Goal: Information Seeking & Learning: Compare options

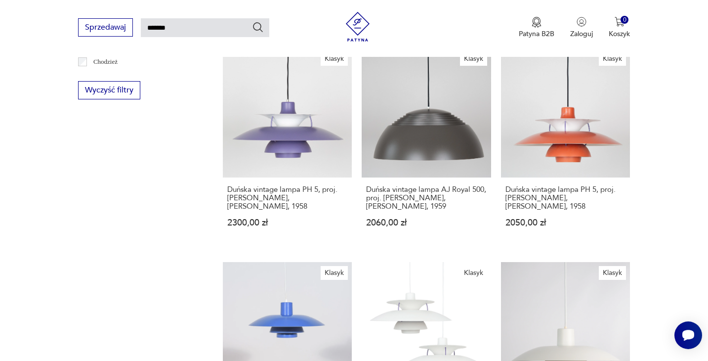
scroll to position [605, 0]
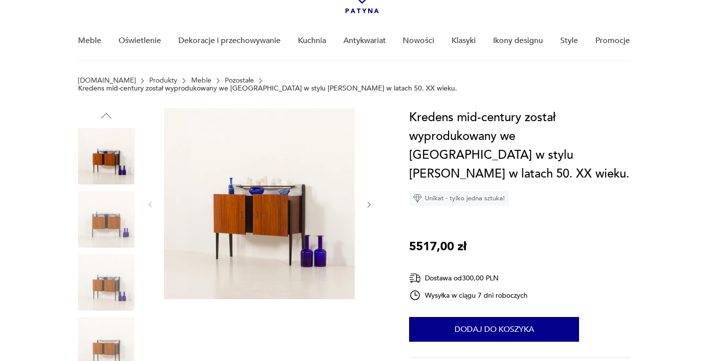
scroll to position [63, 0]
click at [101, 203] on img at bounding box center [106, 219] width 56 height 56
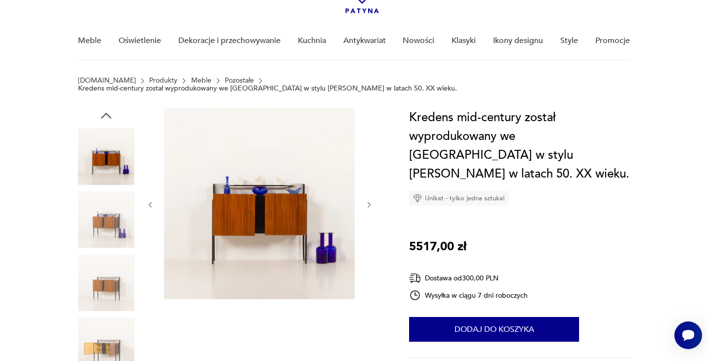
scroll to position [0, 0]
click at [102, 266] on img at bounding box center [106, 282] width 56 height 56
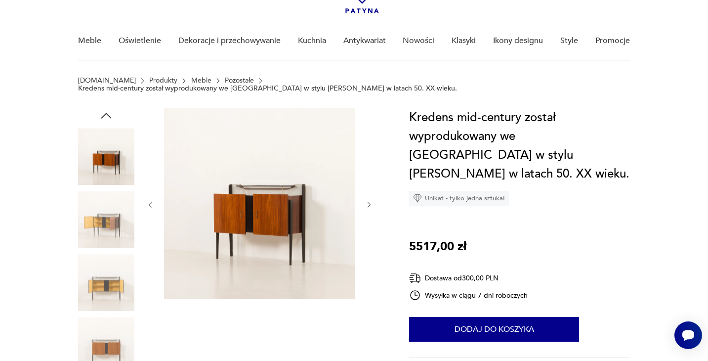
click at [237, 200] on img at bounding box center [259, 203] width 191 height 191
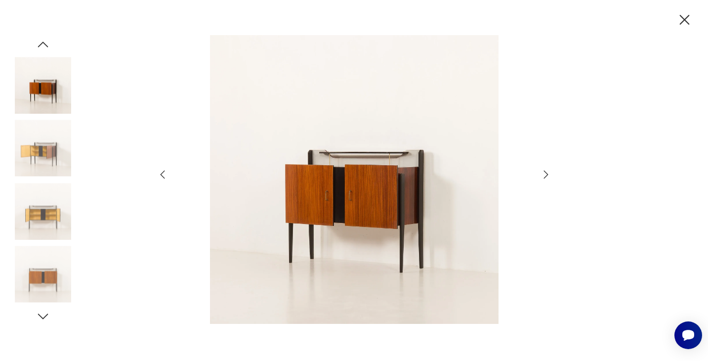
click at [539, 172] on div at bounding box center [354, 180] width 395 height 291
click at [544, 175] on icon "button" at bounding box center [546, 175] width 12 height 12
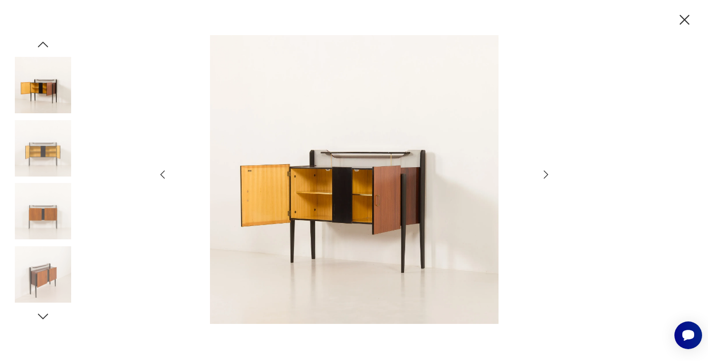
click at [544, 175] on icon "button" at bounding box center [546, 175] width 12 height 12
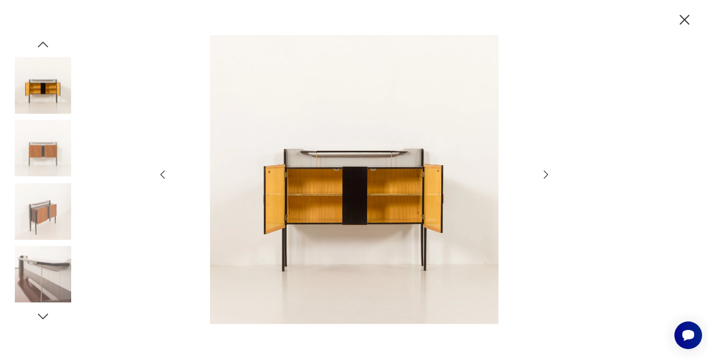
click at [544, 175] on icon "button" at bounding box center [546, 175] width 12 height 12
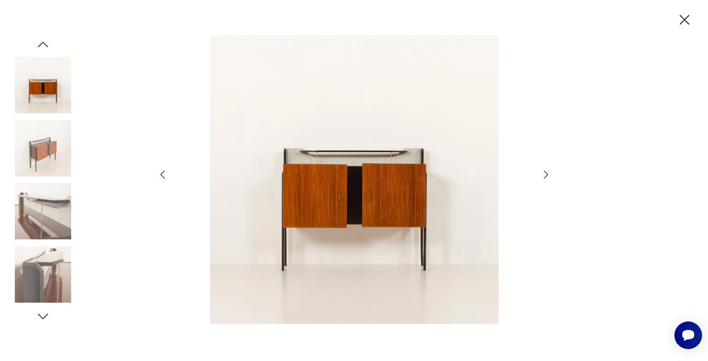
click at [544, 175] on icon "button" at bounding box center [546, 175] width 12 height 12
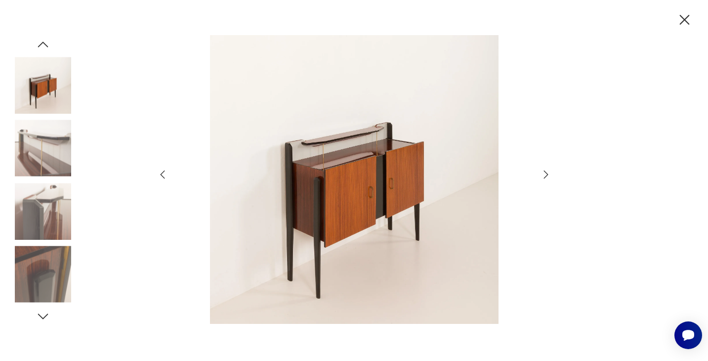
click at [544, 175] on icon "button" at bounding box center [546, 175] width 12 height 12
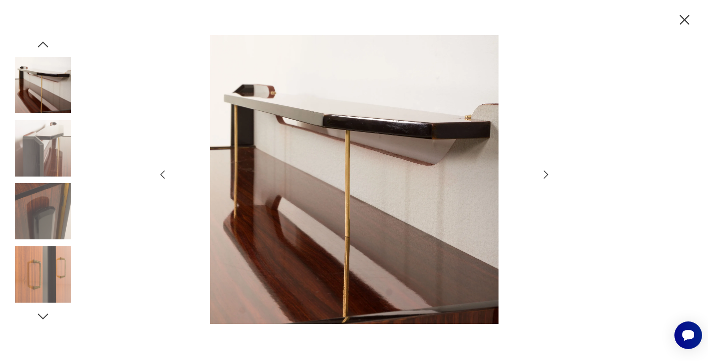
click at [544, 175] on icon "button" at bounding box center [546, 175] width 12 height 12
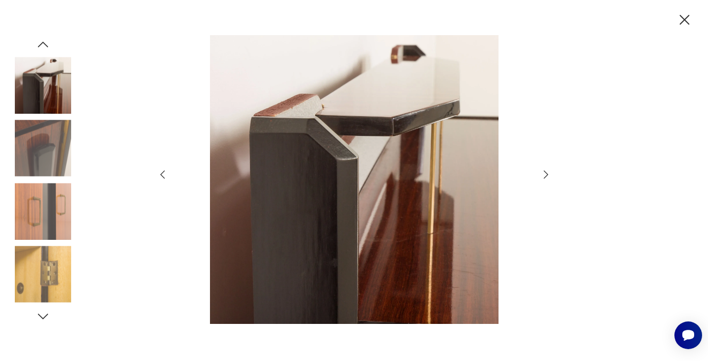
click at [544, 175] on icon "button" at bounding box center [546, 175] width 12 height 12
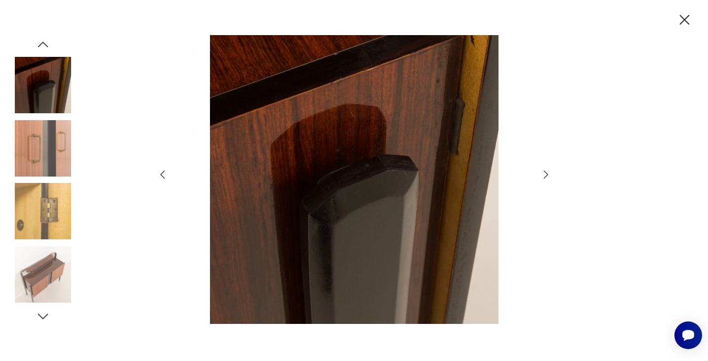
click at [544, 175] on icon "button" at bounding box center [546, 175] width 12 height 12
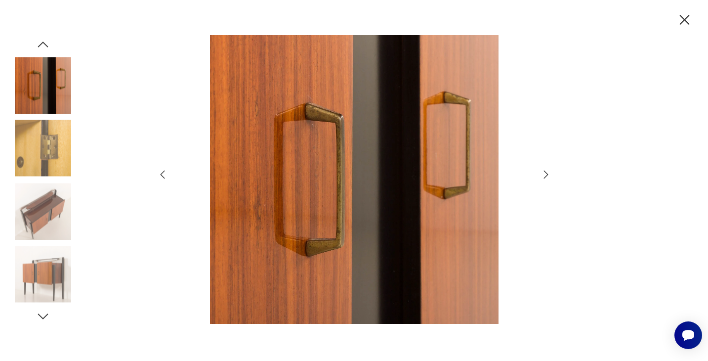
click at [544, 175] on icon "button" at bounding box center [546, 175] width 12 height 12
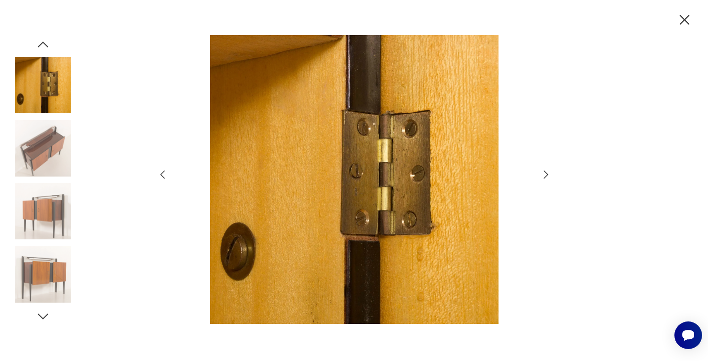
click at [544, 175] on icon "button" at bounding box center [546, 175] width 12 height 12
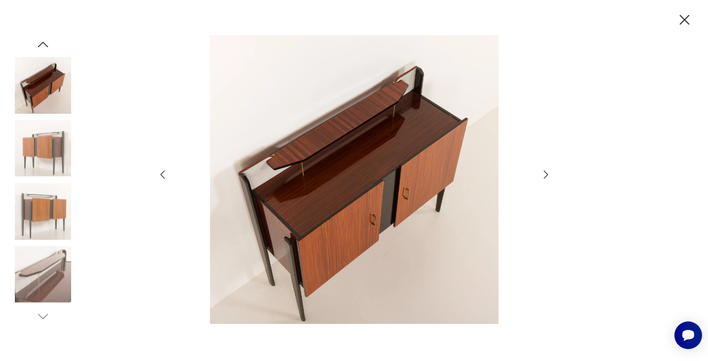
click at [544, 175] on icon "button" at bounding box center [546, 175] width 12 height 12
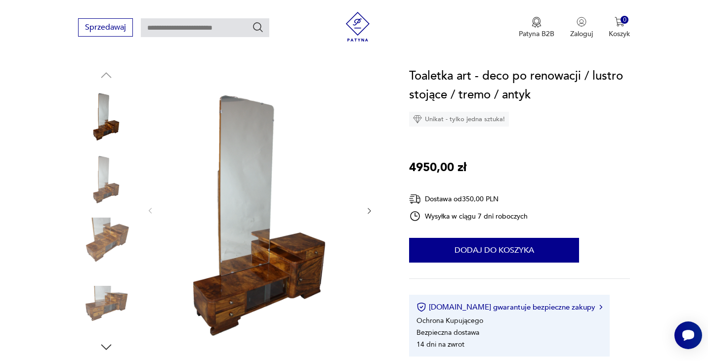
scroll to position [130, 0]
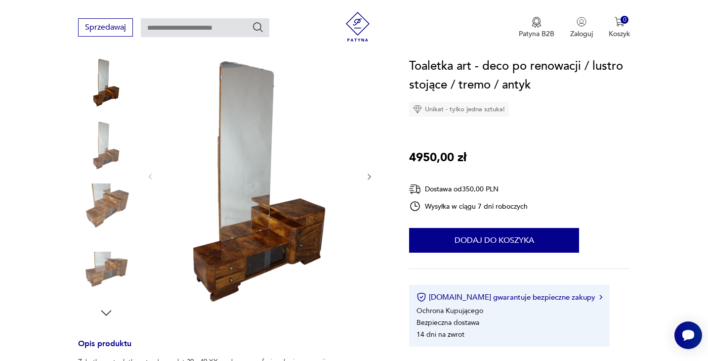
click at [370, 177] on icon "button" at bounding box center [369, 176] width 8 height 8
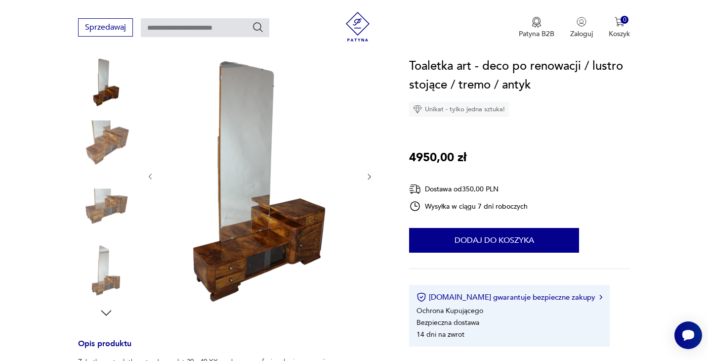
click at [370, 177] on icon "button" at bounding box center [369, 176] width 8 height 8
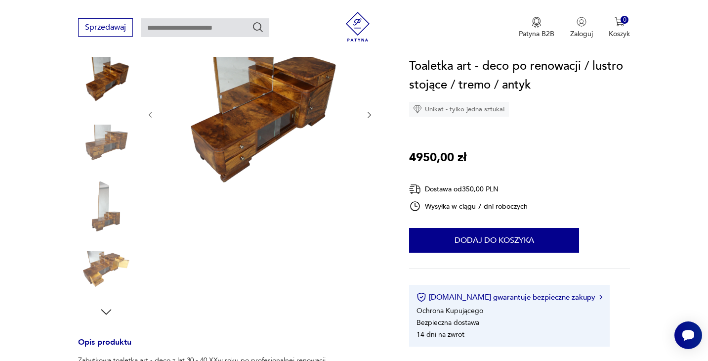
scroll to position [112, 0]
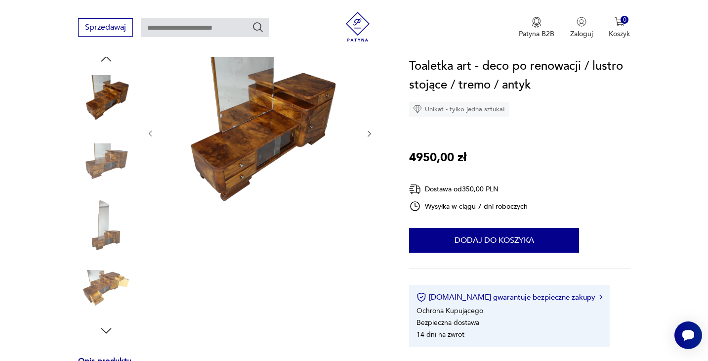
click at [368, 131] on icon "button" at bounding box center [369, 133] width 8 height 8
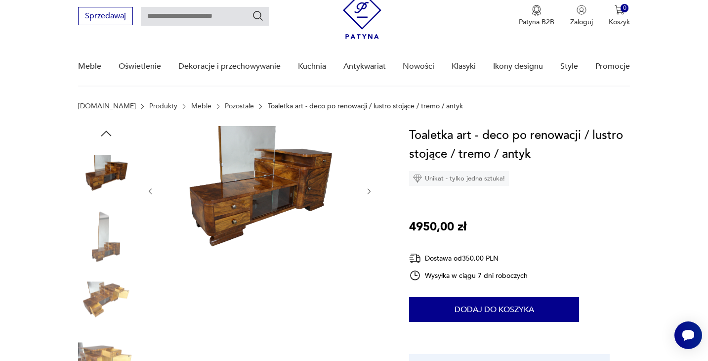
scroll to position [36, 0]
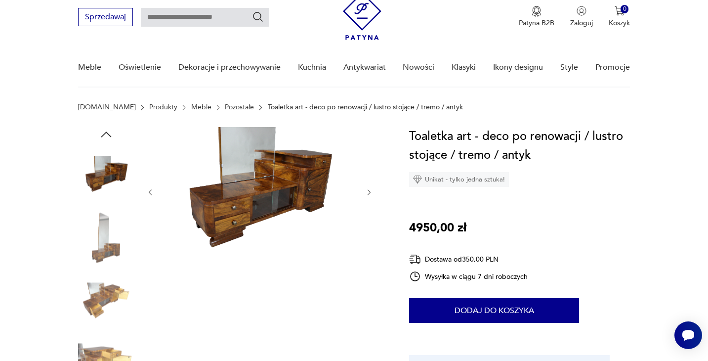
click at [367, 197] on div at bounding box center [259, 192] width 227 height 130
click at [367, 193] on icon "button" at bounding box center [369, 192] width 8 height 8
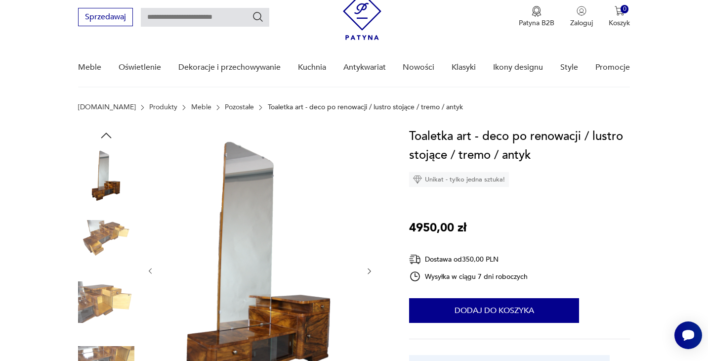
click at [367, 193] on div at bounding box center [259, 271] width 227 height 288
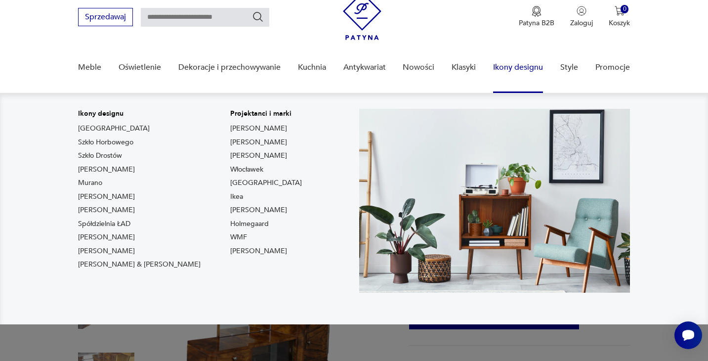
scroll to position [85, 0]
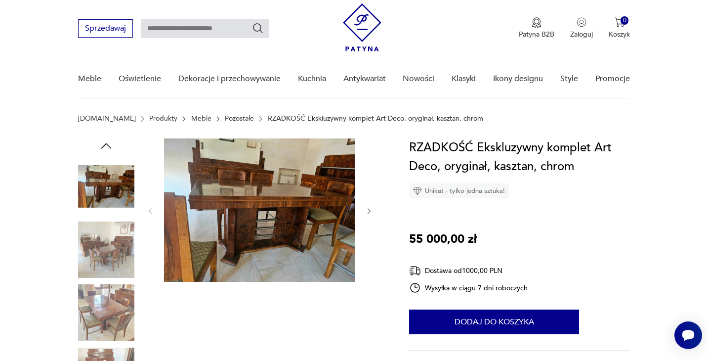
scroll to position [52, 0]
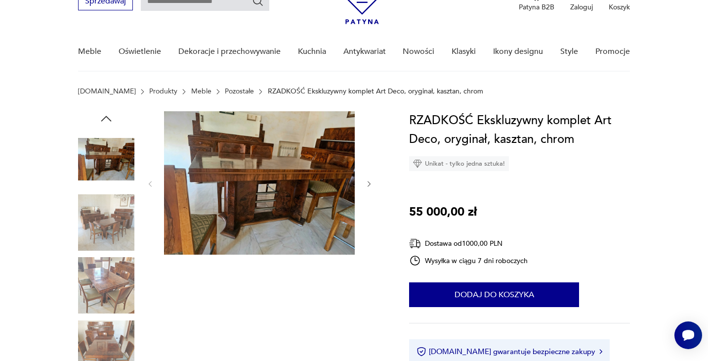
click at [110, 171] on img at bounding box center [106, 159] width 56 height 56
click at [252, 185] on img at bounding box center [259, 182] width 191 height 143
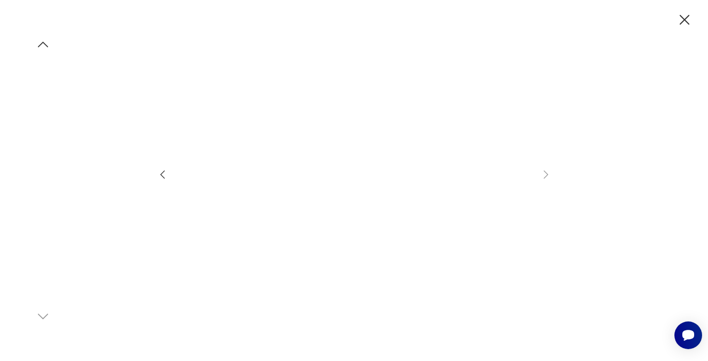
click at [49, 92] on img at bounding box center [43, 85] width 56 height 56
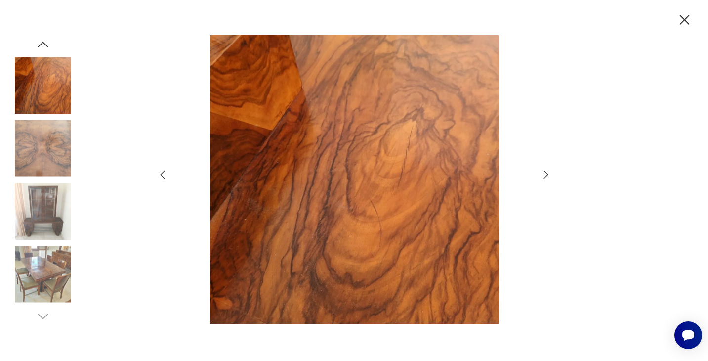
click at [48, 45] on icon "button" at bounding box center [43, 44] width 15 height 15
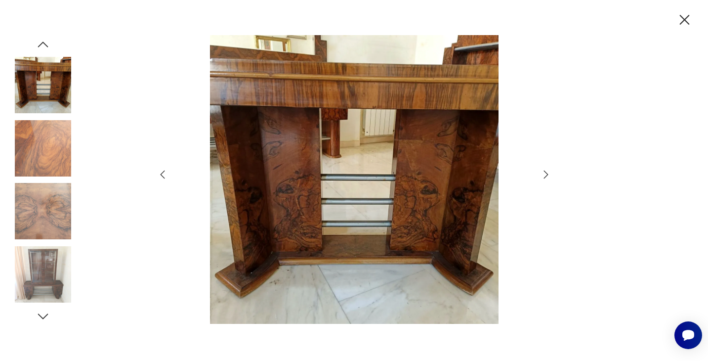
click at [48, 45] on icon "button" at bounding box center [43, 44] width 15 height 15
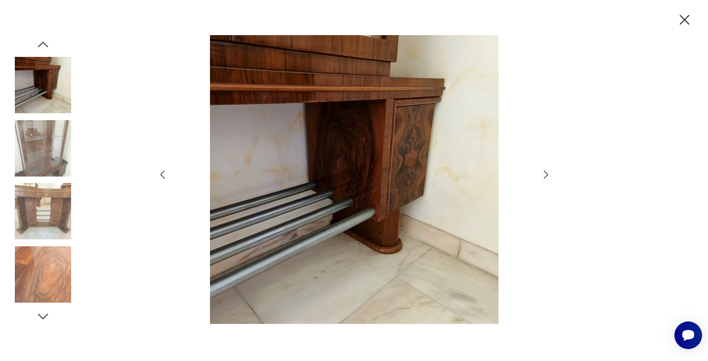
click at [44, 45] on icon "button" at bounding box center [43, 44] width 15 height 15
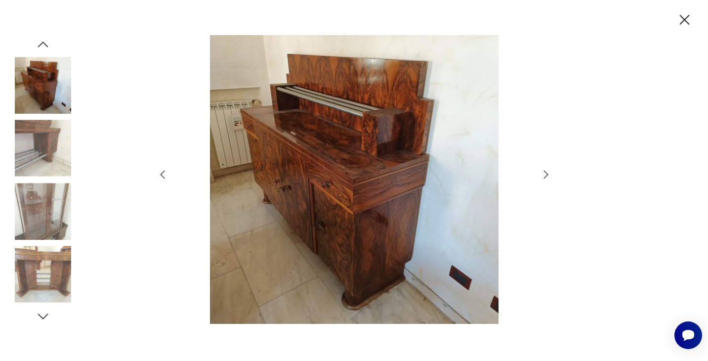
click at [44, 45] on icon "button" at bounding box center [43, 44] width 15 height 15
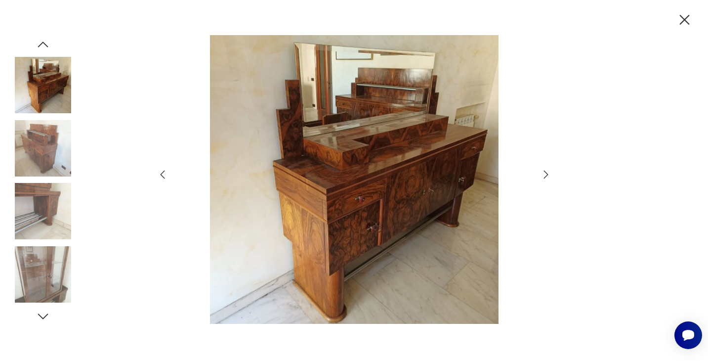
click at [44, 45] on icon "button" at bounding box center [43, 44] width 15 height 15
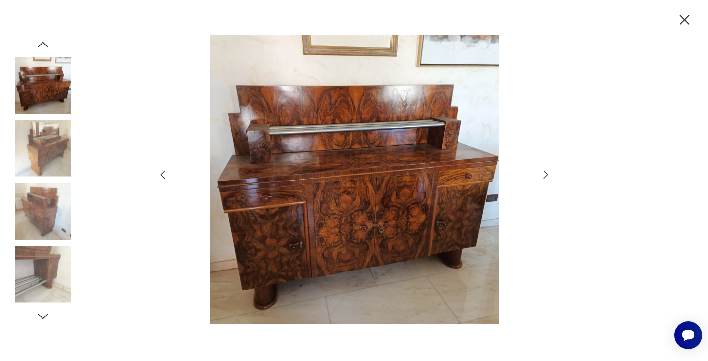
click at [44, 45] on icon "button" at bounding box center [43, 44] width 15 height 15
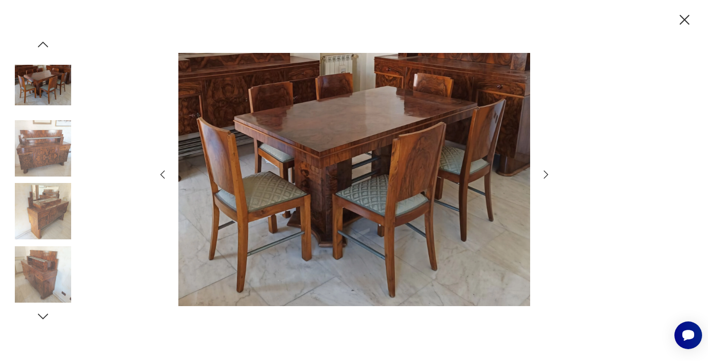
click at [46, 83] on img at bounding box center [43, 85] width 56 height 56
click at [41, 91] on img at bounding box center [43, 85] width 56 height 56
click at [544, 171] on icon "button" at bounding box center [546, 175] width 12 height 12
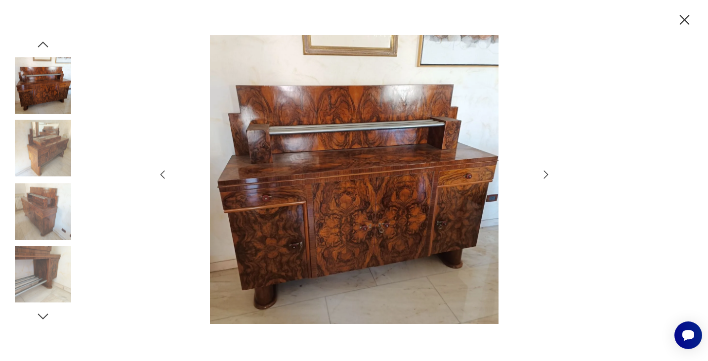
click at [544, 171] on icon "button" at bounding box center [546, 175] width 12 height 12
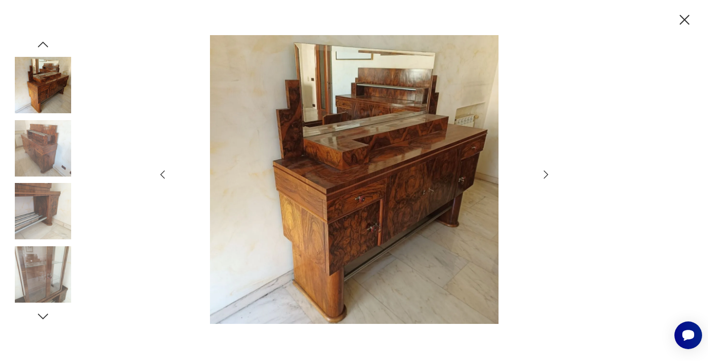
click at [547, 175] on icon "button" at bounding box center [546, 174] width 4 height 8
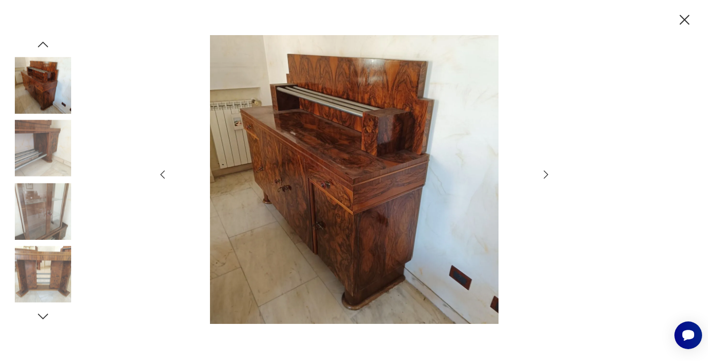
click at [547, 175] on icon "button" at bounding box center [546, 174] width 4 height 8
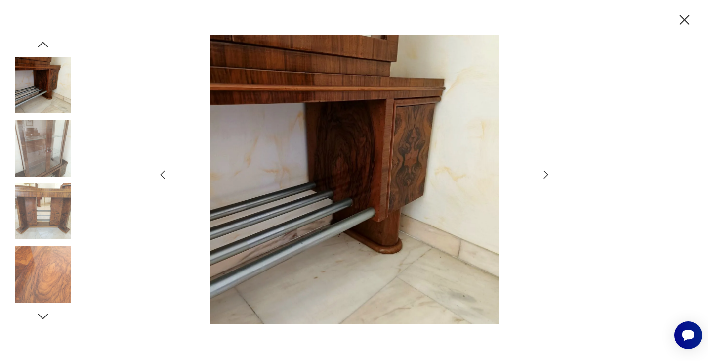
click at [547, 175] on icon "button" at bounding box center [546, 174] width 4 height 8
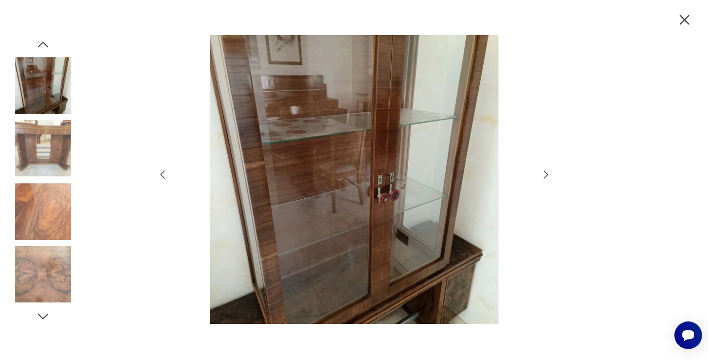
click at [547, 175] on icon "button" at bounding box center [546, 174] width 4 height 8
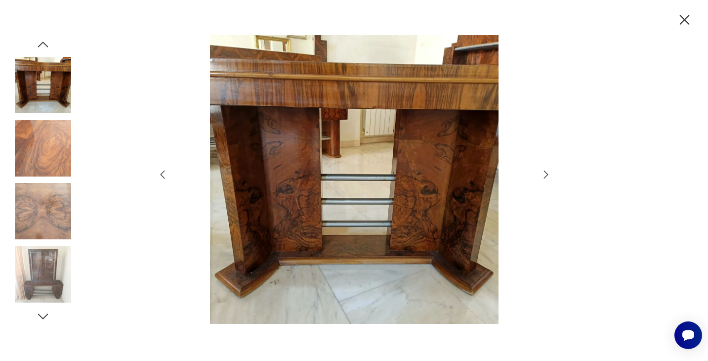
click at [547, 175] on icon "button" at bounding box center [546, 174] width 4 height 8
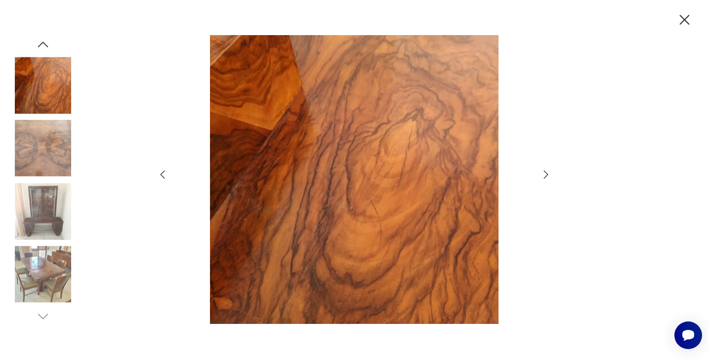
click at [547, 175] on icon "button" at bounding box center [546, 174] width 4 height 8
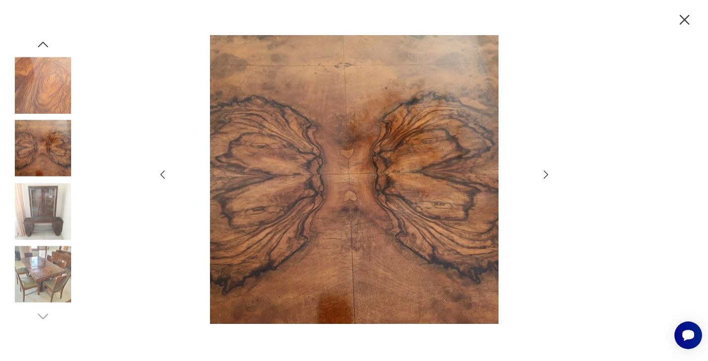
click at [547, 175] on icon "button" at bounding box center [546, 174] width 4 height 8
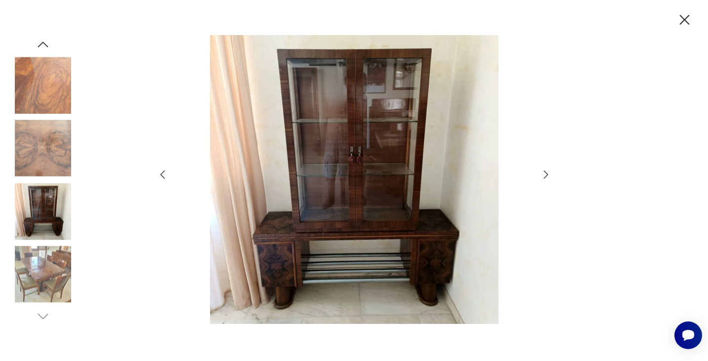
click at [547, 175] on icon "button" at bounding box center [546, 174] width 4 height 8
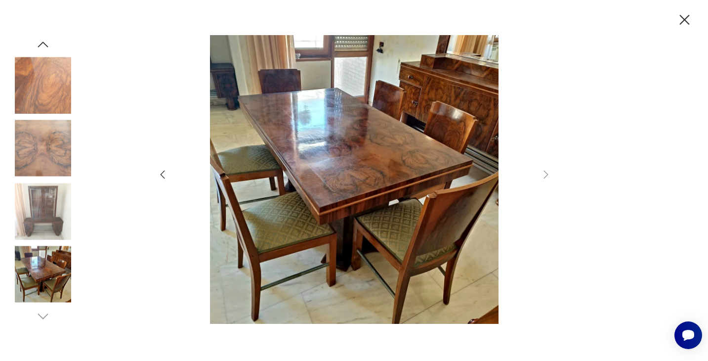
click at [161, 173] on icon "button" at bounding box center [162, 174] width 4 height 8
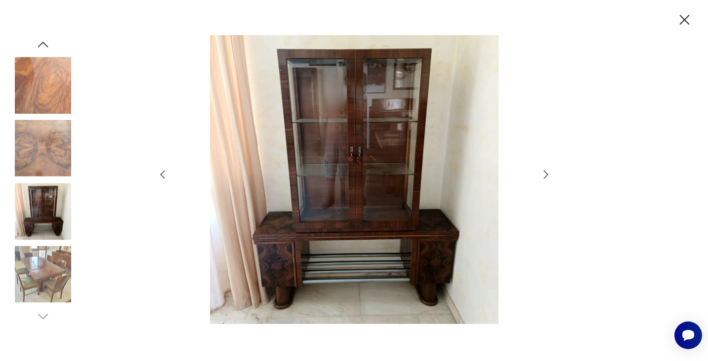
click at [545, 179] on icon "button" at bounding box center [546, 175] width 12 height 12
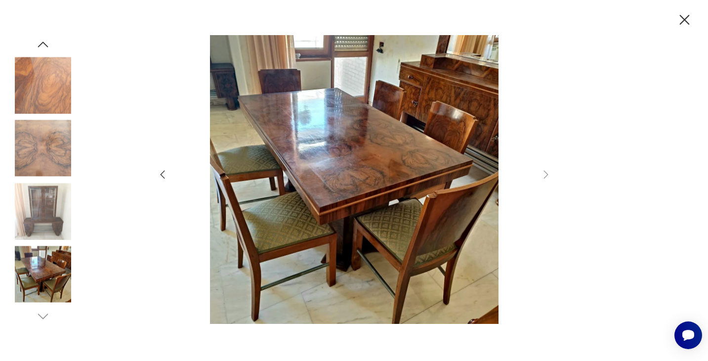
click at [686, 20] on icon "button" at bounding box center [684, 19] width 17 height 17
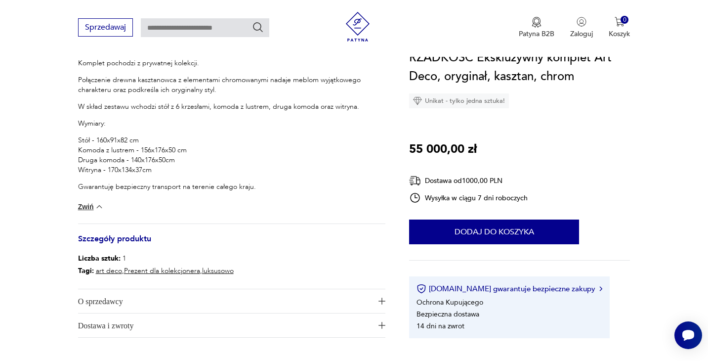
scroll to position [445, 0]
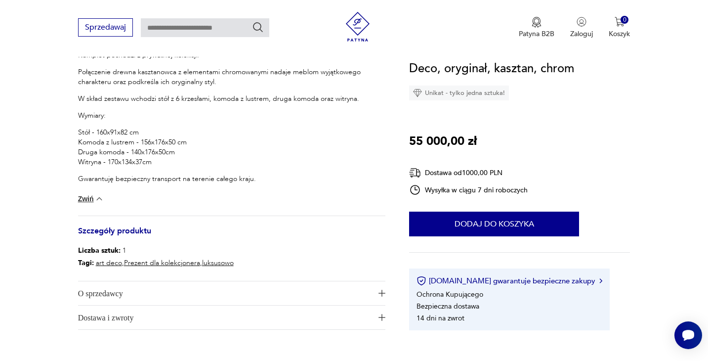
click at [367, 286] on span "O sprzedawcy" at bounding box center [225, 293] width 294 height 24
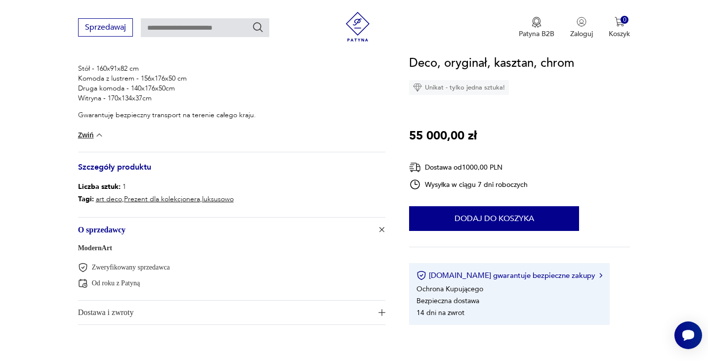
scroll to position [531, 0]
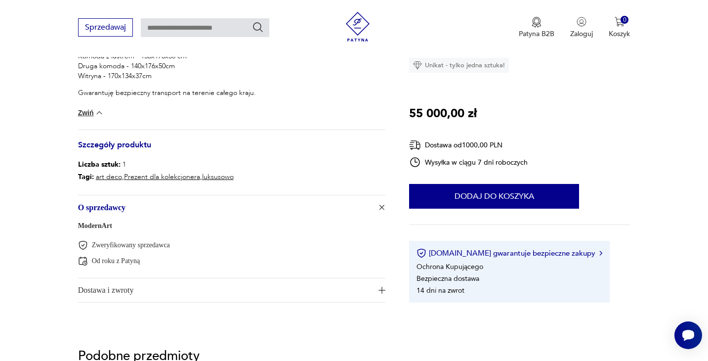
click at [84, 226] on link "ModernArt" at bounding box center [95, 225] width 34 height 7
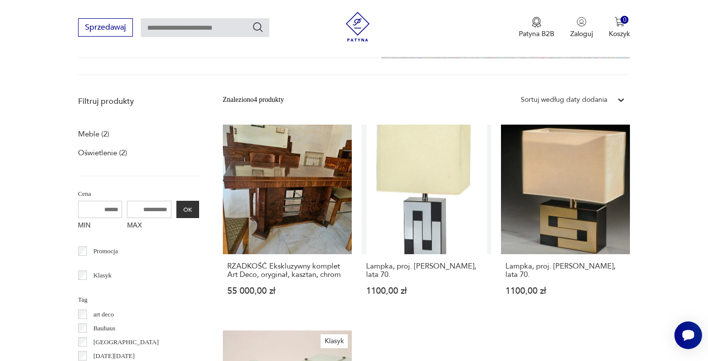
scroll to position [259, 0]
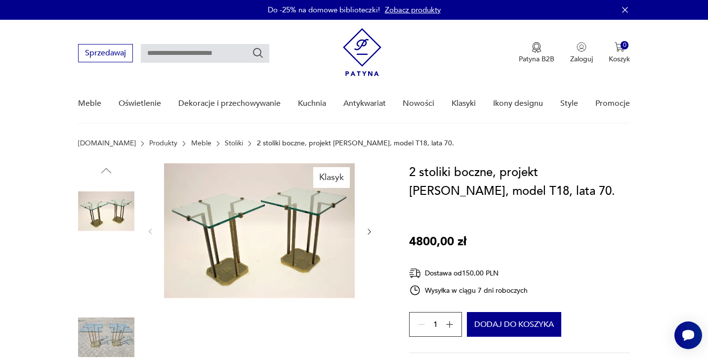
click at [93, 277] on img at bounding box center [106, 274] width 56 height 56
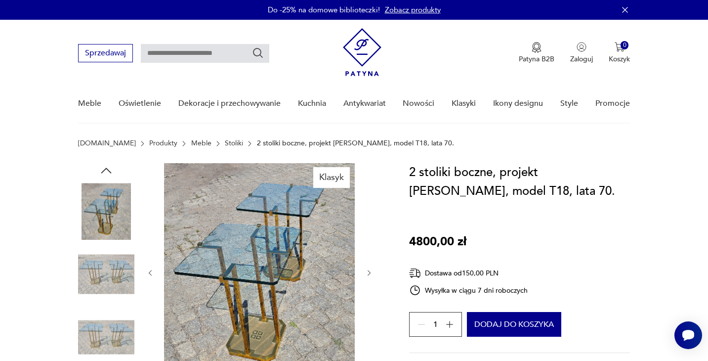
click at [118, 211] on img at bounding box center [106, 211] width 56 height 56
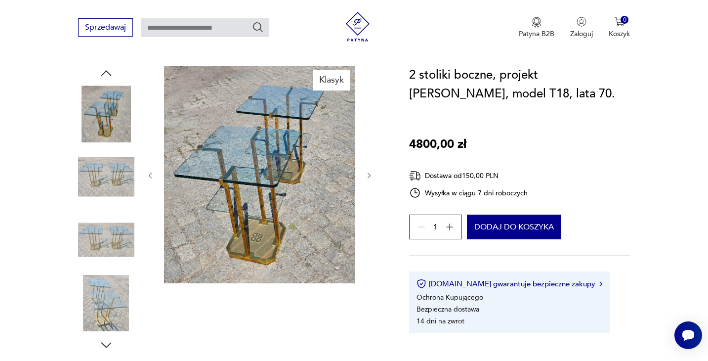
scroll to position [100, 0]
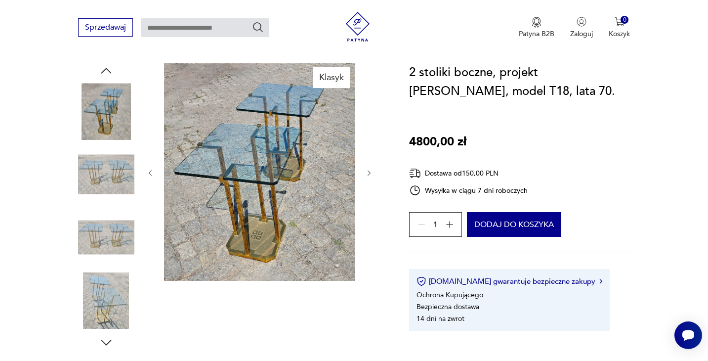
click at [99, 311] on img at bounding box center [106, 300] width 56 height 56
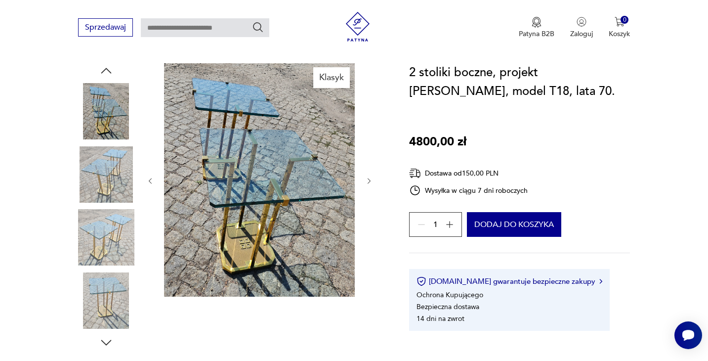
click at [103, 75] on icon "button" at bounding box center [106, 70] width 15 height 15
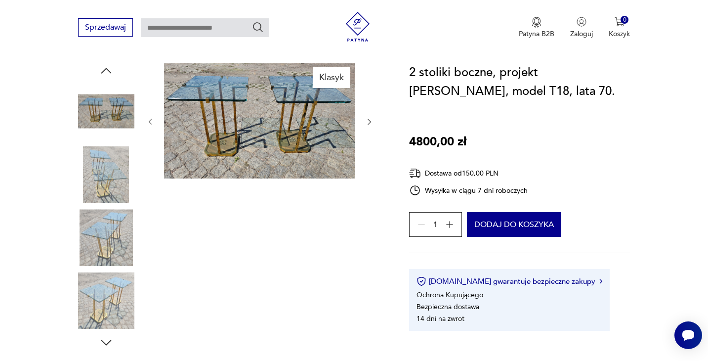
click at [99, 78] on icon "button" at bounding box center [106, 70] width 15 height 15
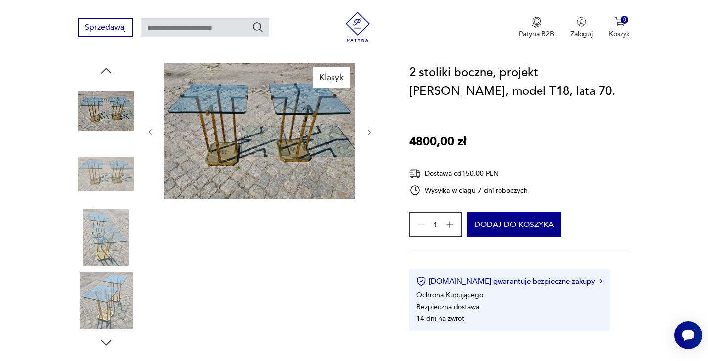
click at [99, 78] on icon "button" at bounding box center [106, 70] width 15 height 15
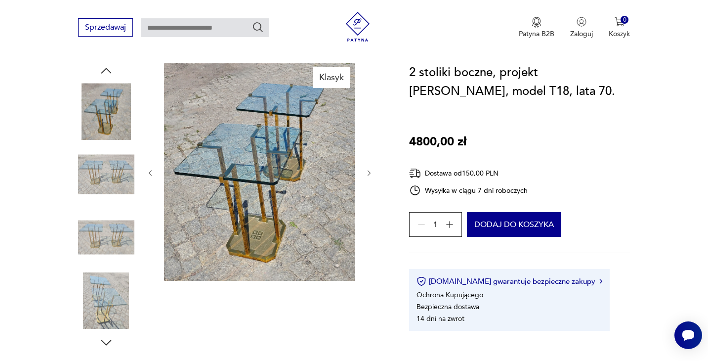
click at [99, 78] on icon "button" at bounding box center [106, 70] width 15 height 15
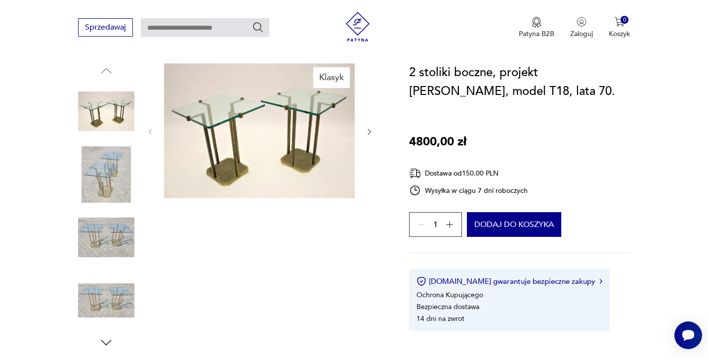
scroll to position [216, 0]
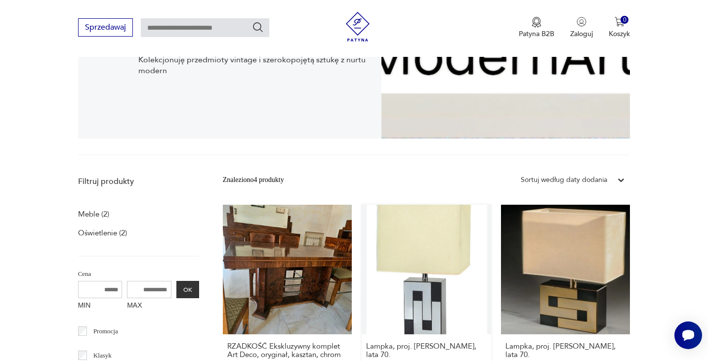
scroll to position [181, 0]
click at [362, 271] on link "Lampka, proj. Philippe Jean, lata 70. 1100,00 zł" at bounding box center [426, 299] width 129 height 190
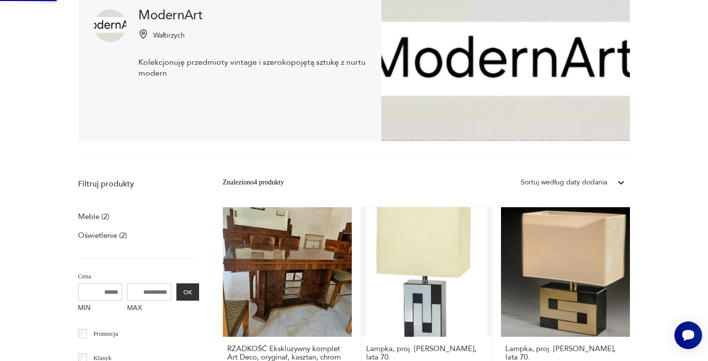
scroll to position [32, 0]
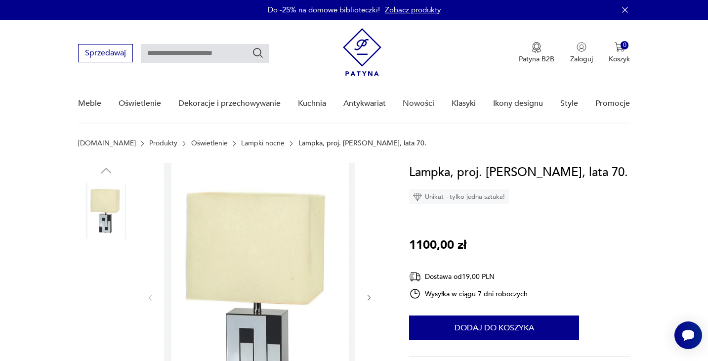
scroll to position [128, 0]
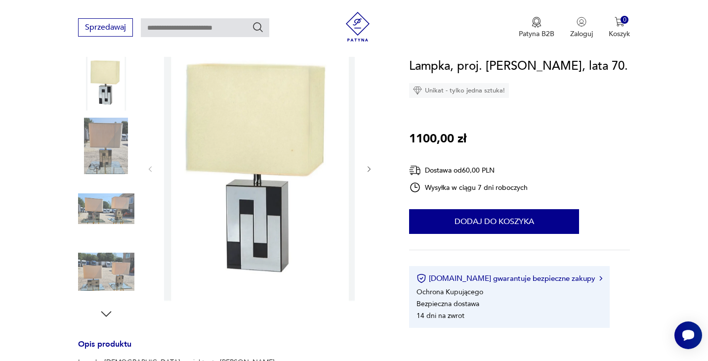
click at [370, 169] on icon "button" at bounding box center [369, 169] width 3 height 6
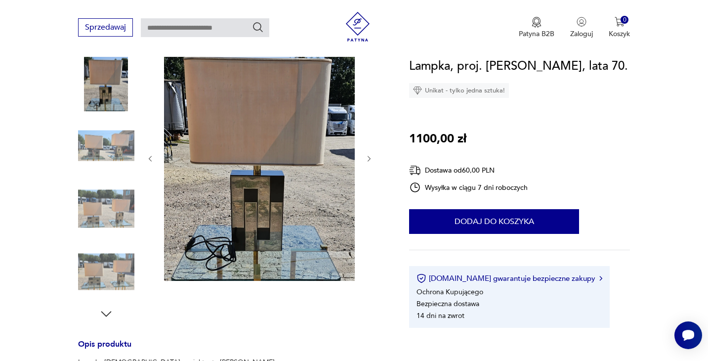
click at [370, 169] on div at bounding box center [259, 159] width 227 height 248
click at [98, 202] on img at bounding box center [106, 208] width 56 height 56
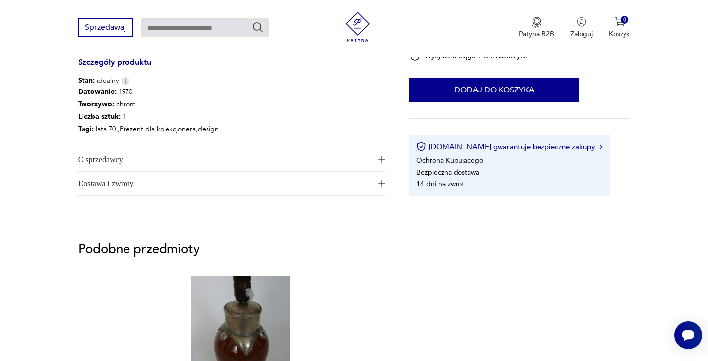
scroll to position [0, 0]
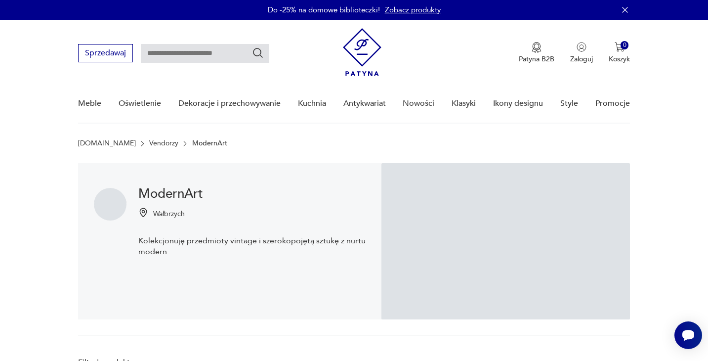
scroll to position [2, 0]
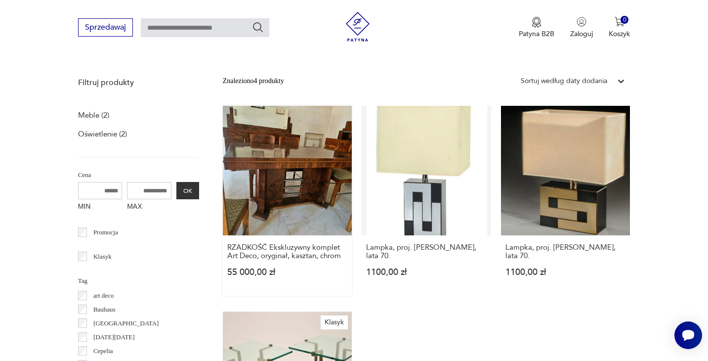
click at [267, 160] on link "RZADKOŚĆ Ekskluzywny komplet Art Deco, oryginał, kasztan, chrom 55 000,00 zł" at bounding box center [287, 201] width 129 height 190
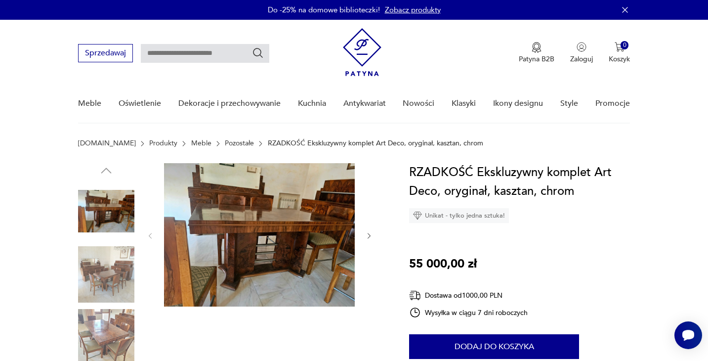
click at [313, 247] on img at bounding box center [259, 234] width 191 height 143
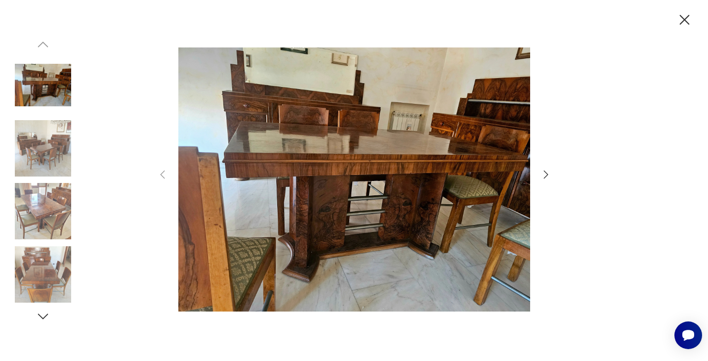
click at [545, 177] on icon "button" at bounding box center [546, 174] width 4 height 8
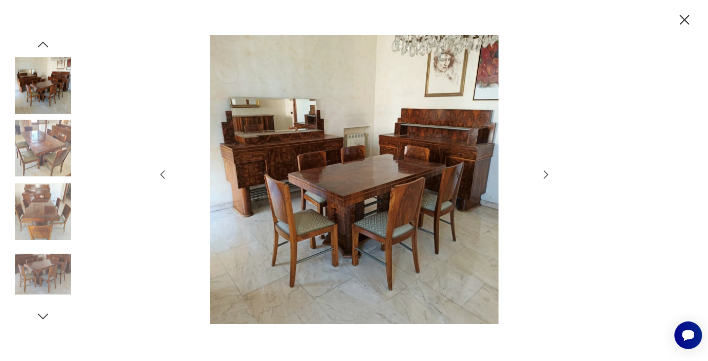
click at [544, 171] on icon "button" at bounding box center [546, 175] width 12 height 12
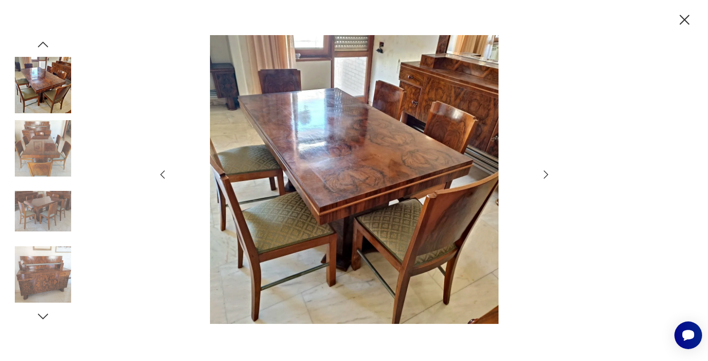
click at [544, 171] on icon "button" at bounding box center [546, 175] width 12 height 12
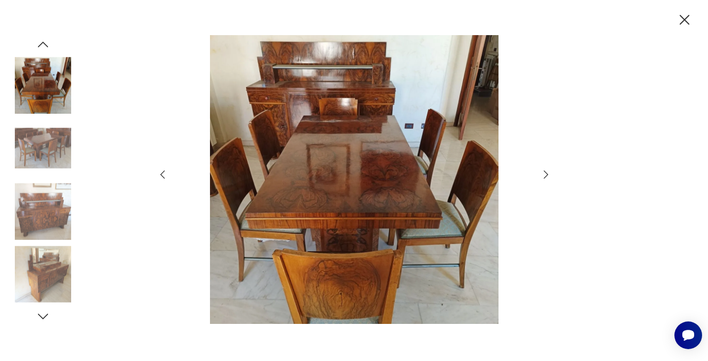
click at [542, 178] on icon "button" at bounding box center [546, 175] width 12 height 12
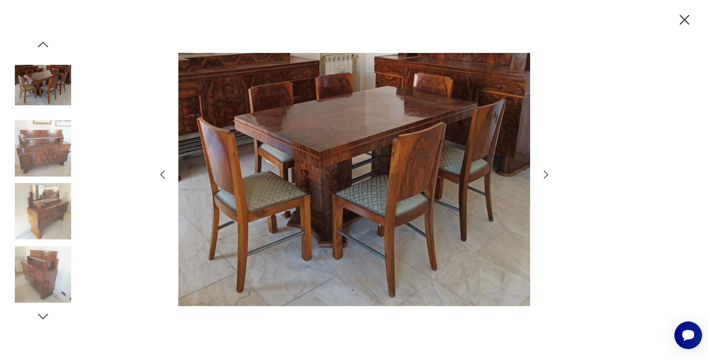
click at [542, 178] on icon "button" at bounding box center [546, 175] width 12 height 12
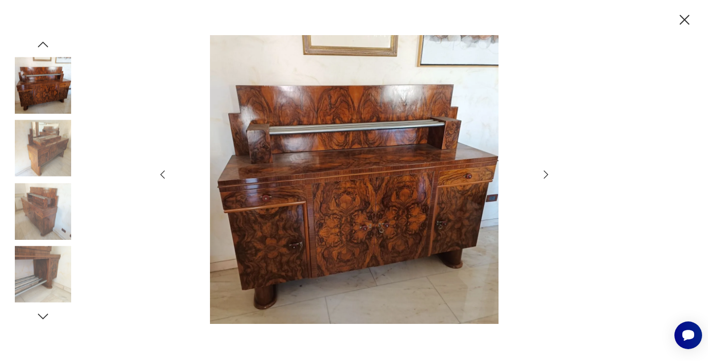
click at [542, 178] on icon "button" at bounding box center [546, 175] width 12 height 12
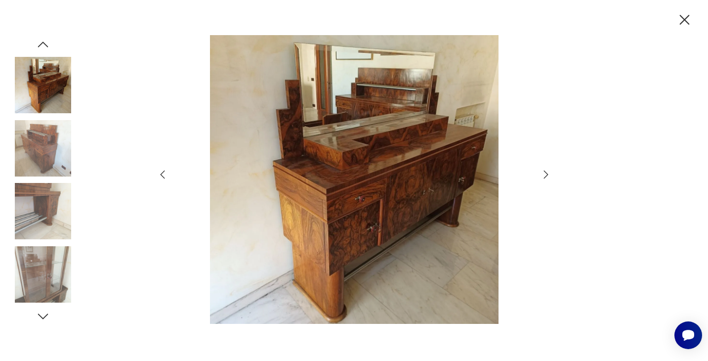
click at [542, 178] on icon "button" at bounding box center [546, 175] width 12 height 12
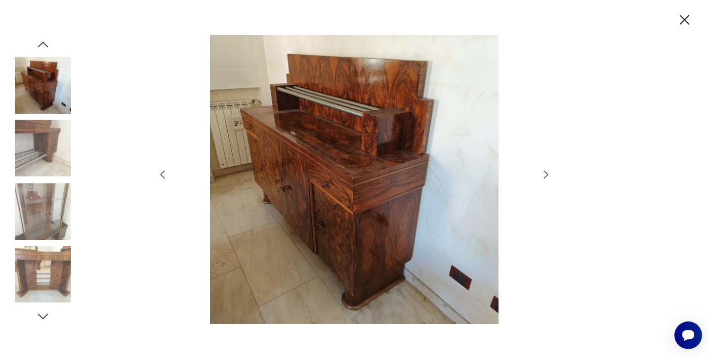
click at [542, 178] on icon "button" at bounding box center [546, 175] width 12 height 12
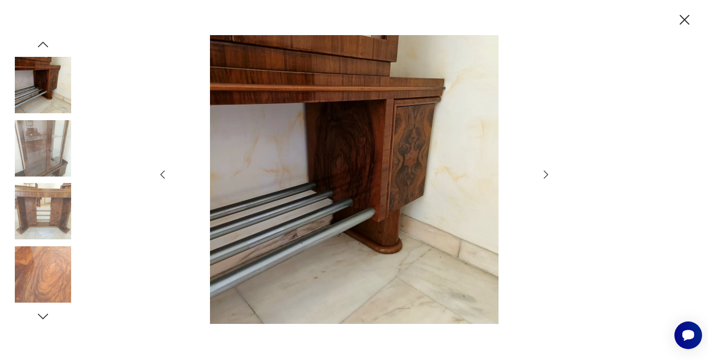
click at [542, 178] on icon "button" at bounding box center [546, 175] width 12 height 12
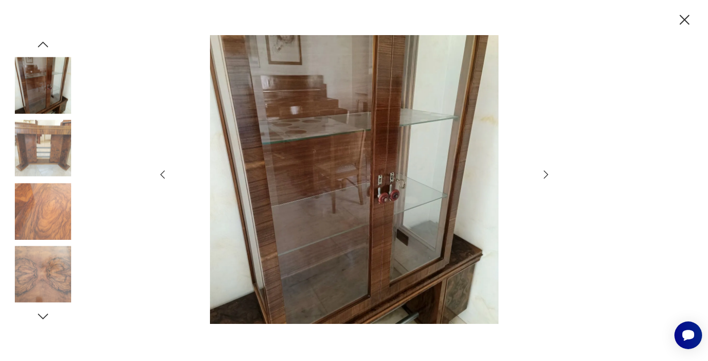
click at [542, 178] on icon "button" at bounding box center [546, 175] width 12 height 12
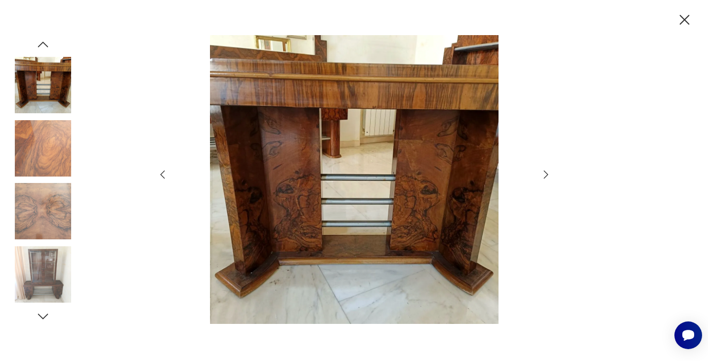
click at [545, 171] on icon "button" at bounding box center [546, 174] width 4 height 8
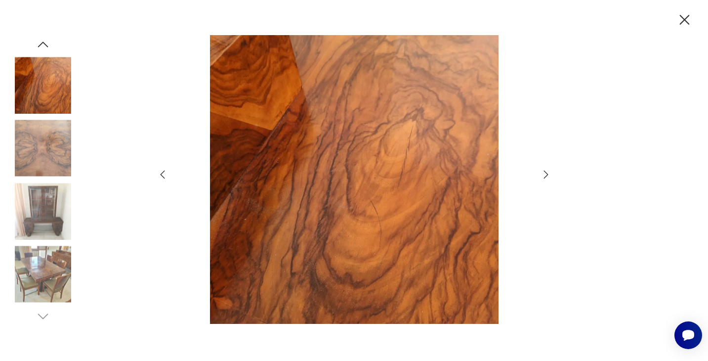
click at [545, 171] on icon "button" at bounding box center [546, 174] width 4 height 8
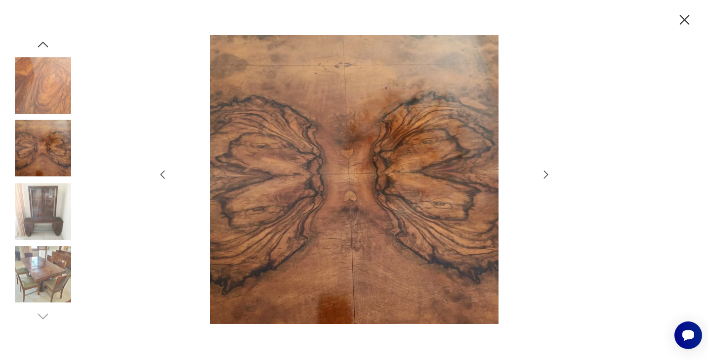
click at [545, 171] on icon "button" at bounding box center [546, 174] width 4 height 8
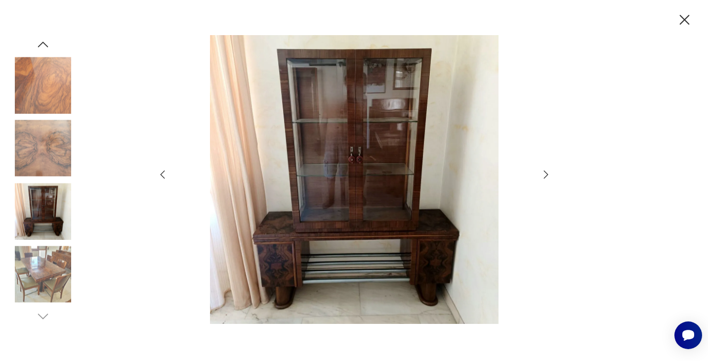
click at [545, 171] on icon "button" at bounding box center [546, 174] width 4 height 8
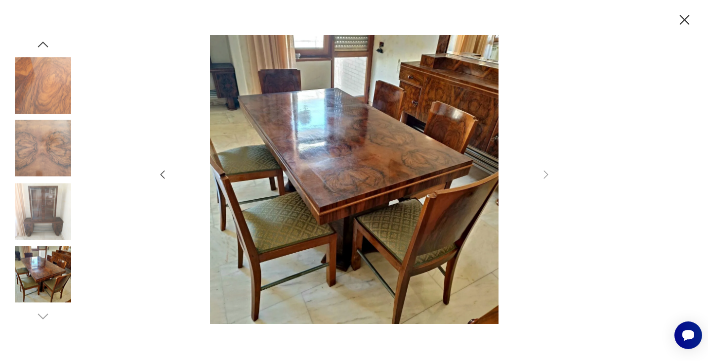
click at [168, 177] on icon "button" at bounding box center [163, 175] width 12 height 12
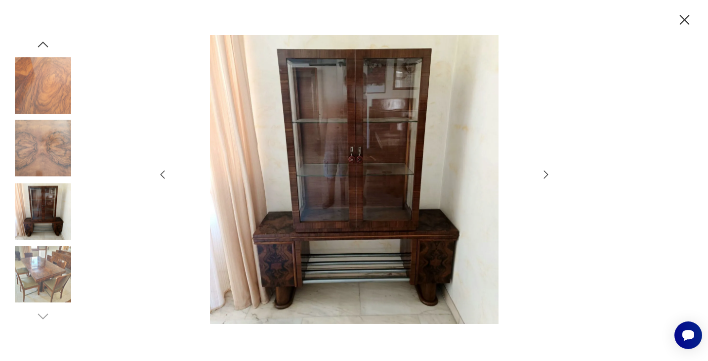
click at [168, 177] on icon "button" at bounding box center [163, 175] width 12 height 12
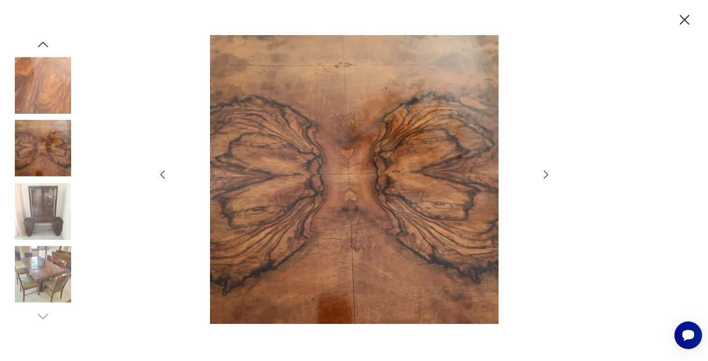
click at [168, 177] on icon "button" at bounding box center [163, 175] width 12 height 12
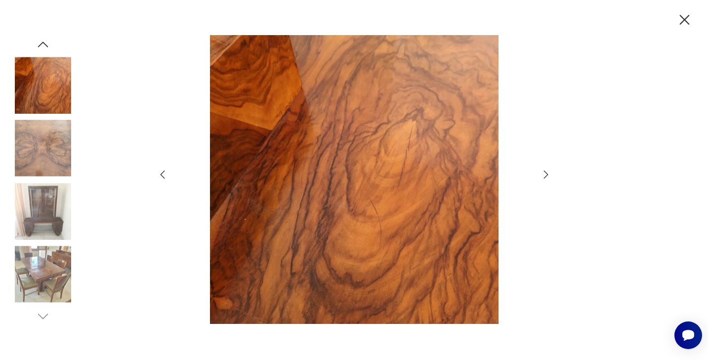
click at [168, 177] on icon "button" at bounding box center [163, 175] width 12 height 12
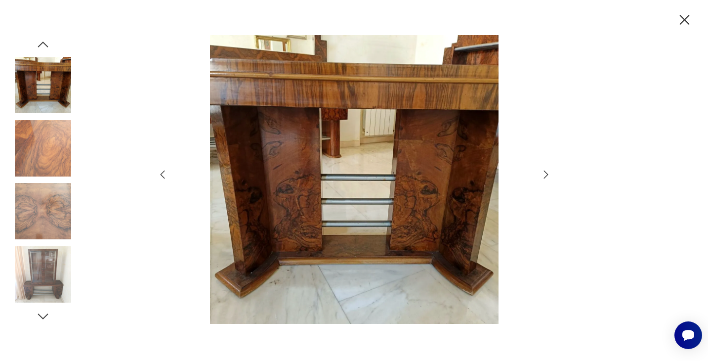
click at [168, 177] on icon "button" at bounding box center [163, 175] width 12 height 12
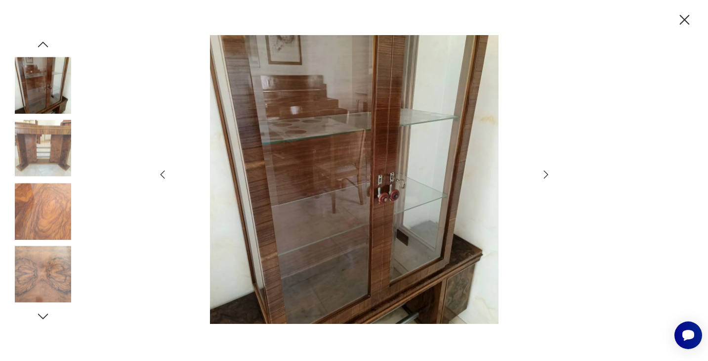
click at [168, 177] on icon "button" at bounding box center [163, 175] width 12 height 12
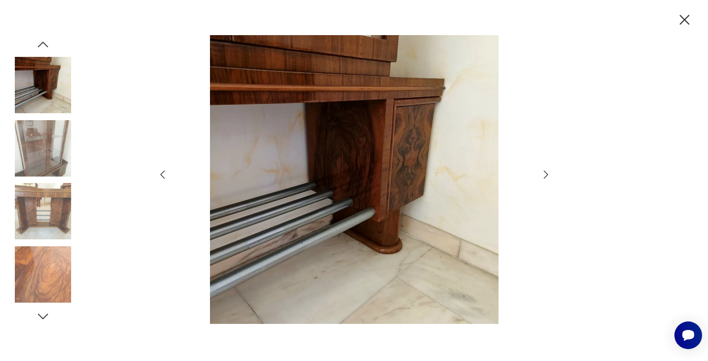
click at [168, 177] on icon "button" at bounding box center [163, 175] width 12 height 12
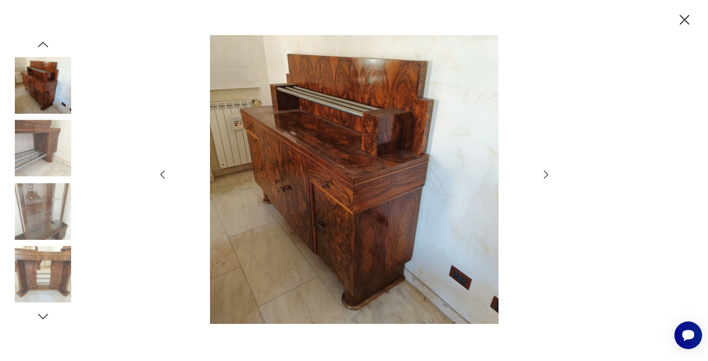
click at [168, 177] on icon "button" at bounding box center [163, 175] width 12 height 12
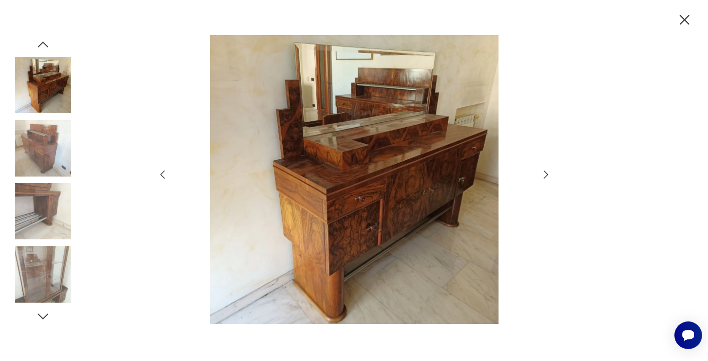
click at [168, 177] on icon "button" at bounding box center [163, 175] width 12 height 12
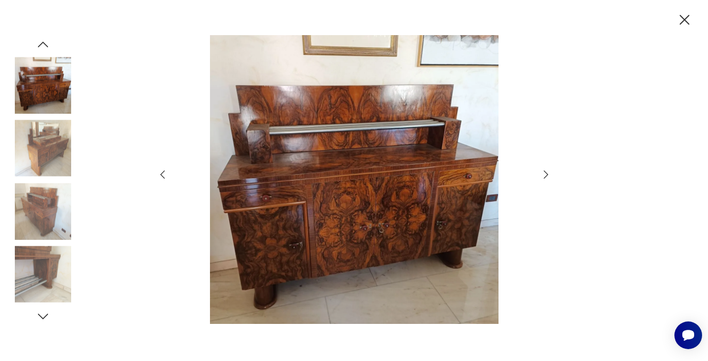
click at [168, 177] on icon "button" at bounding box center [163, 175] width 12 height 12
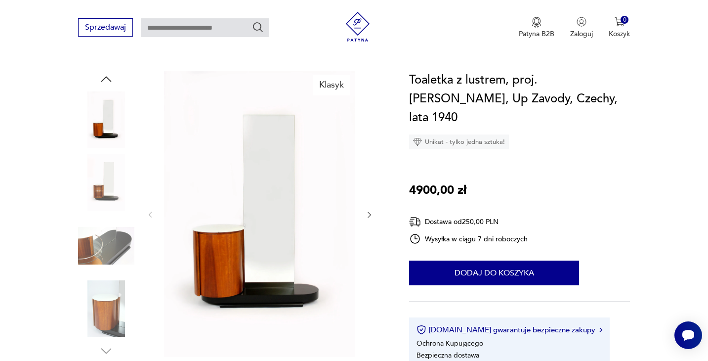
click at [368, 213] on icon "button" at bounding box center [369, 215] width 8 height 8
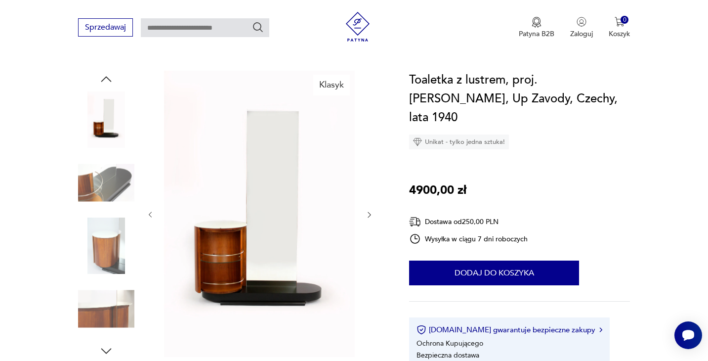
click at [368, 213] on icon "button" at bounding box center [369, 215] width 8 height 8
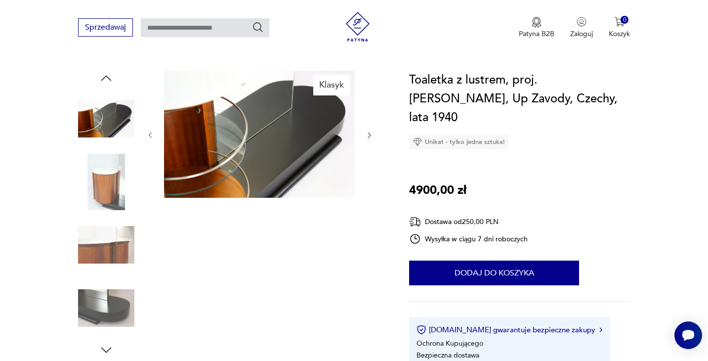
click at [368, 213] on div "Klasyk" at bounding box center [259, 214] width 227 height 287
click at [226, 155] on img at bounding box center [259, 134] width 191 height 127
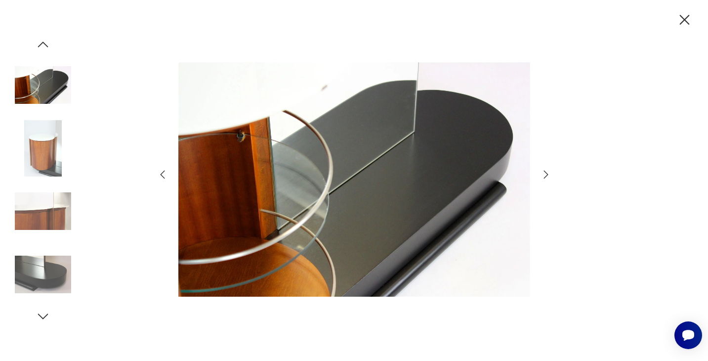
click at [548, 174] on icon "button" at bounding box center [546, 174] width 4 height 8
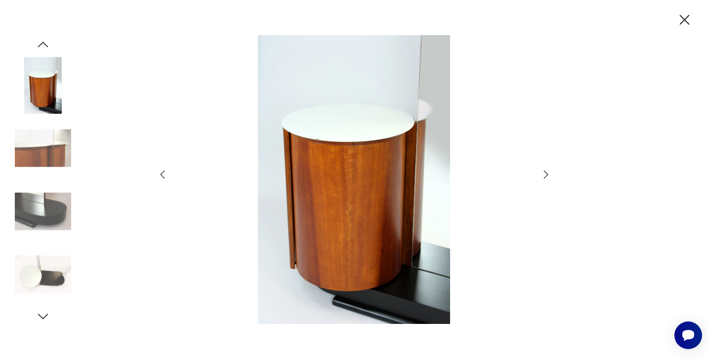
click at [548, 174] on icon "button" at bounding box center [546, 174] width 4 height 8
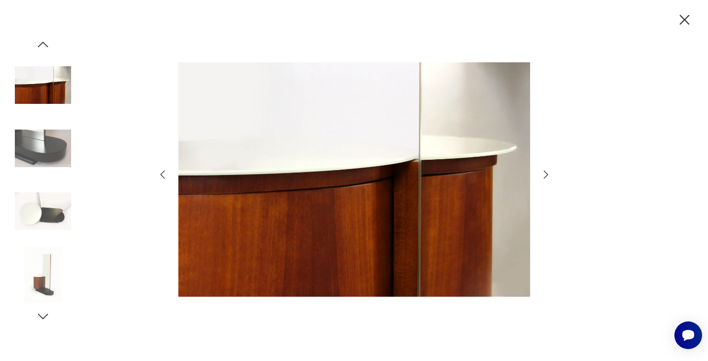
click at [548, 174] on icon "button" at bounding box center [546, 174] width 4 height 8
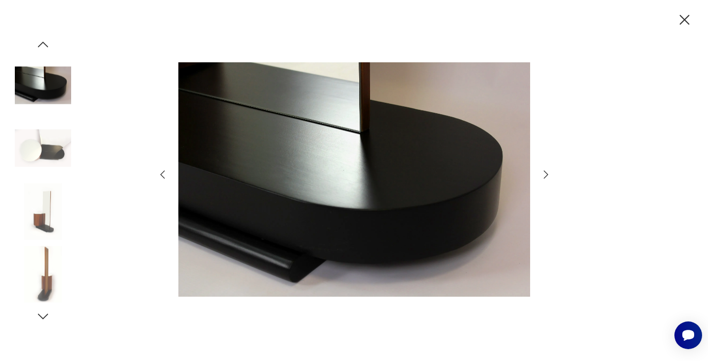
click at [548, 174] on icon "button" at bounding box center [546, 174] width 4 height 8
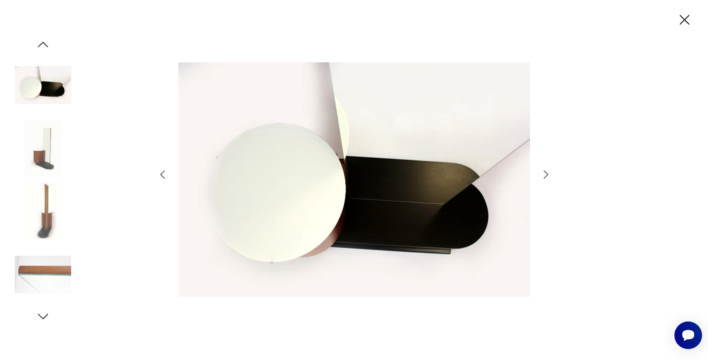
click at [548, 174] on icon "button" at bounding box center [546, 174] width 4 height 8
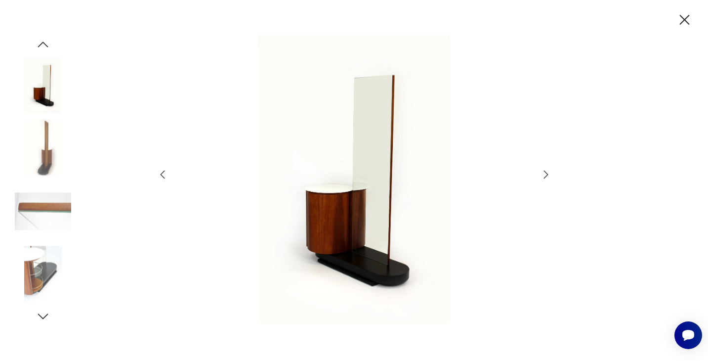
click at [687, 18] on icon "button" at bounding box center [685, 20] width 10 height 10
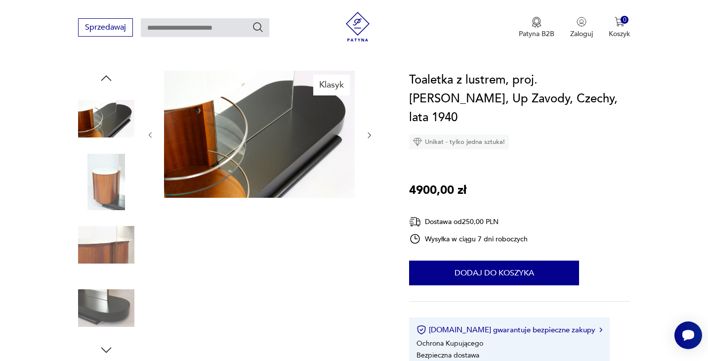
scroll to position [240, 0]
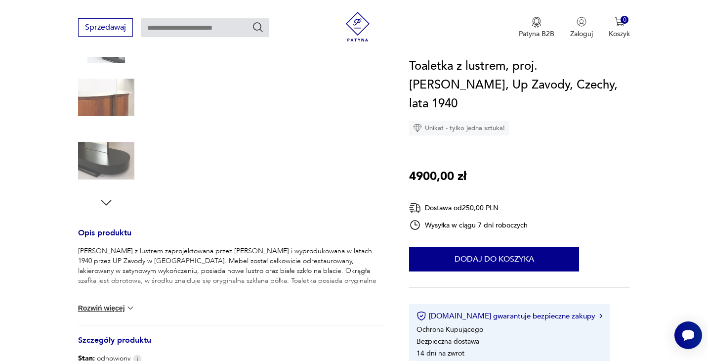
click at [116, 309] on button "Rozwiń więcej" at bounding box center [106, 308] width 57 height 10
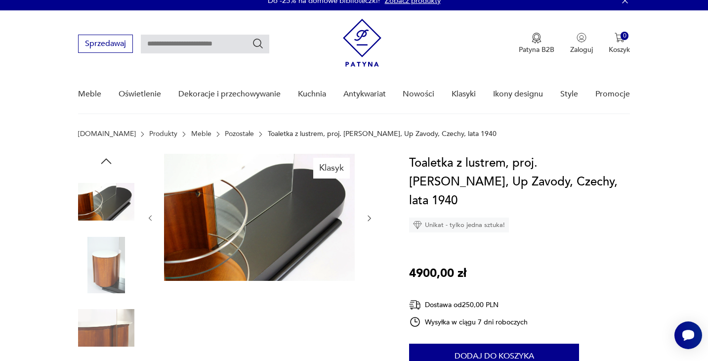
scroll to position [0, 0]
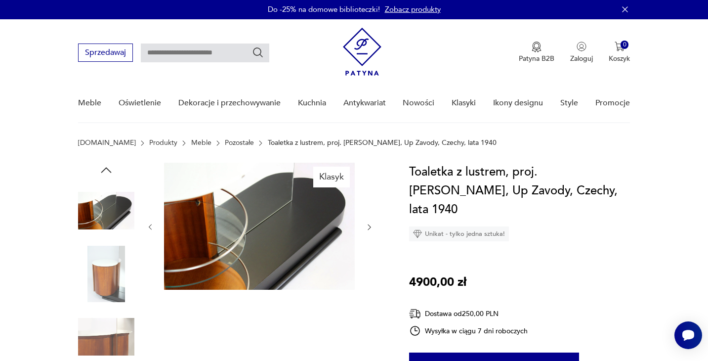
click at [104, 274] on img at bounding box center [106, 274] width 56 height 56
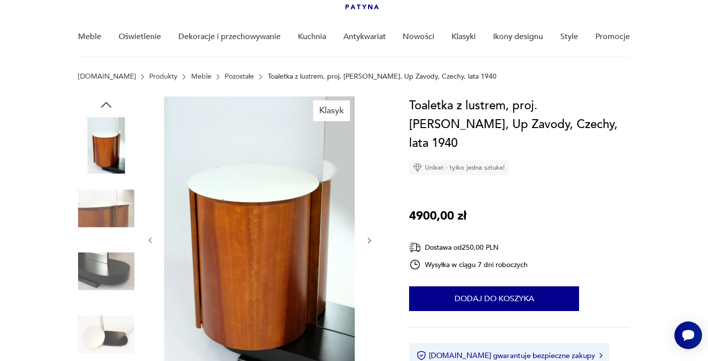
scroll to position [80, 0]
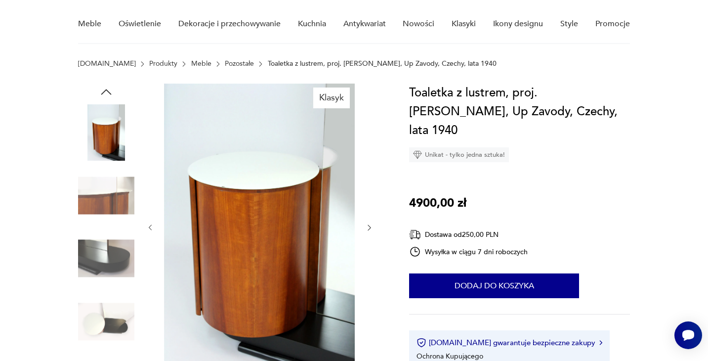
click at [366, 223] on icon "button" at bounding box center [369, 227] width 8 height 8
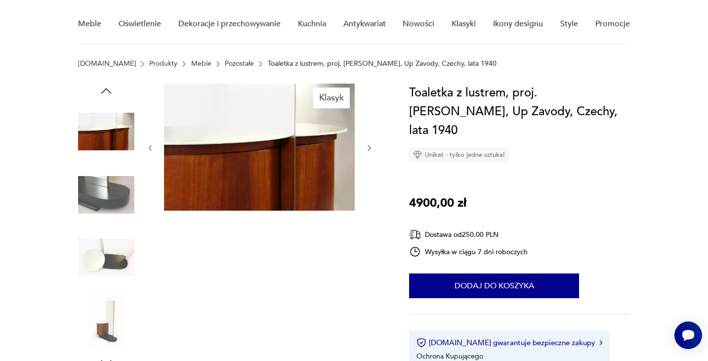
click at [369, 145] on icon "button" at bounding box center [369, 148] width 8 height 8
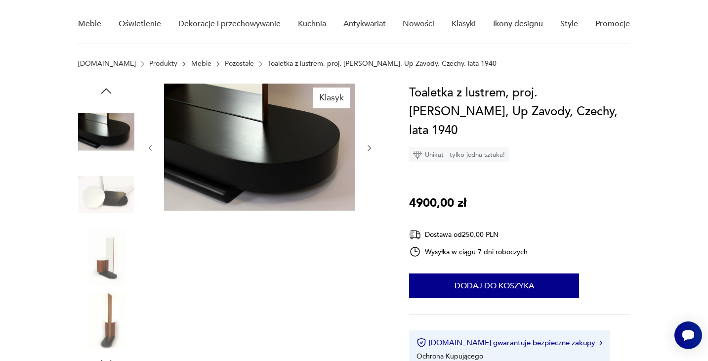
click at [369, 145] on icon "button" at bounding box center [369, 148] width 8 height 8
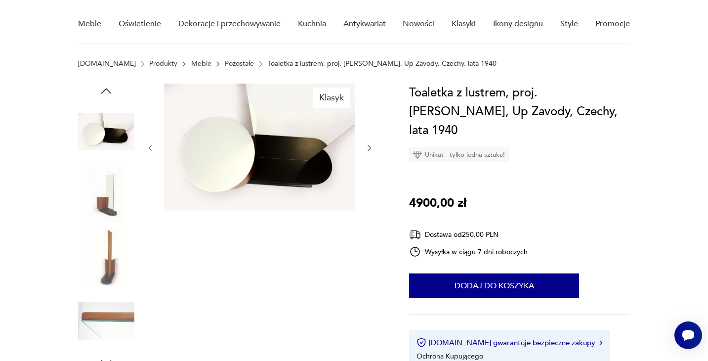
click at [369, 145] on icon "button" at bounding box center [369, 148] width 8 height 8
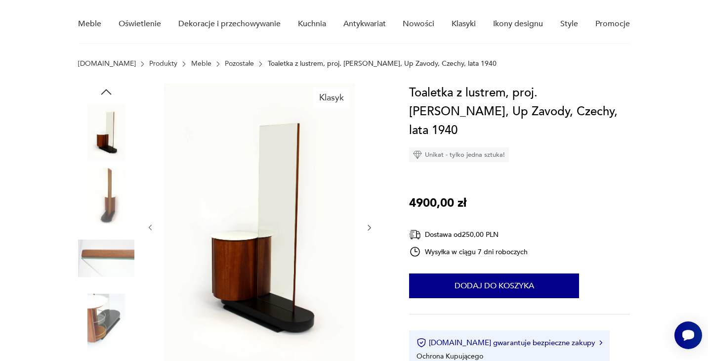
click at [369, 145] on div at bounding box center [259, 228] width 227 height 288
click at [367, 227] on icon "button" at bounding box center [369, 227] width 8 height 8
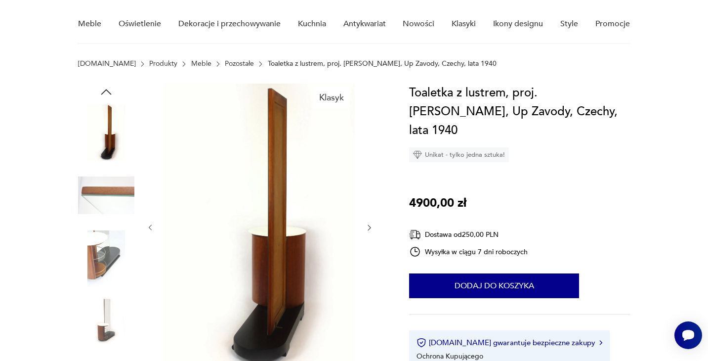
click at [367, 227] on icon "button" at bounding box center [369, 227] width 8 height 8
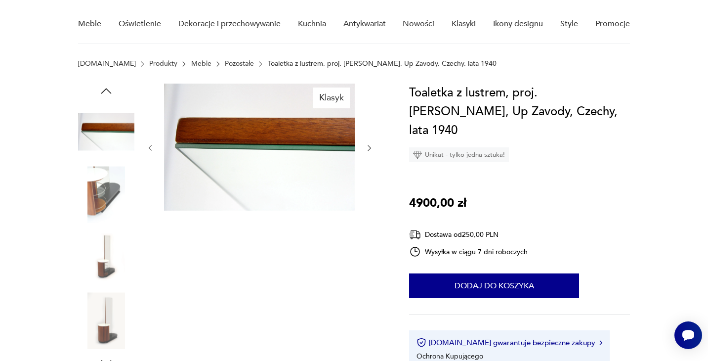
click at [367, 227] on div "Klasyk" at bounding box center [259, 227] width 227 height 287
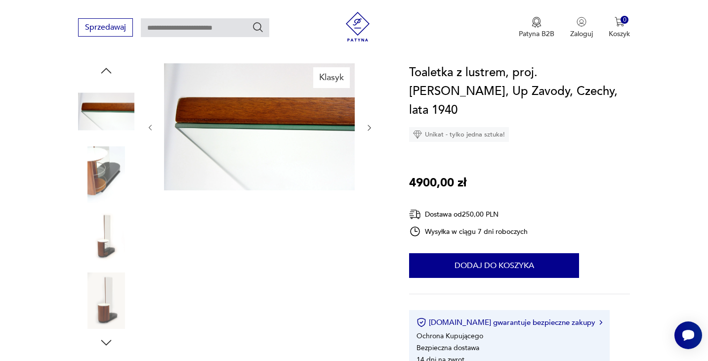
scroll to position [113, 0]
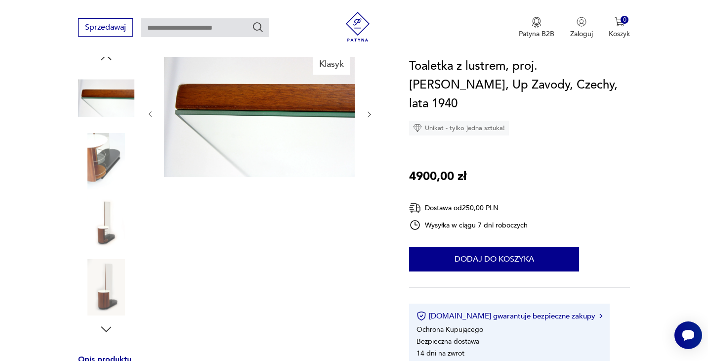
click at [96, 285] on img at bounding box center [106, 287] width 56 height 56
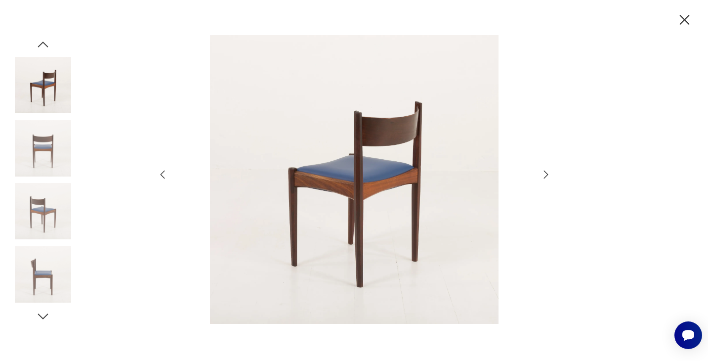
scroll to position [82, 0]
click at [547, 173] on icon "button" at bounding box center [546, 175] width 12 height 12
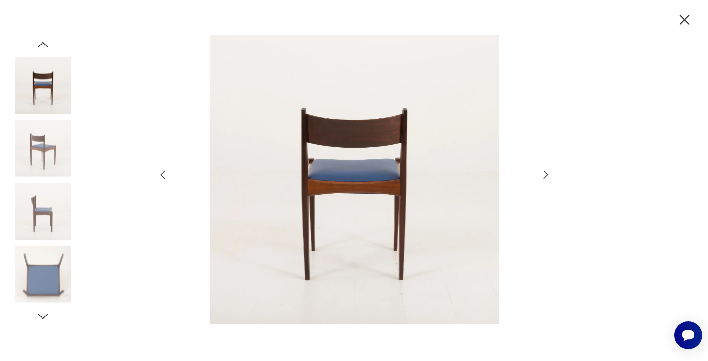
click at [547, 173] on icon "button" at bounding box center [546, 175] width 12 height 12
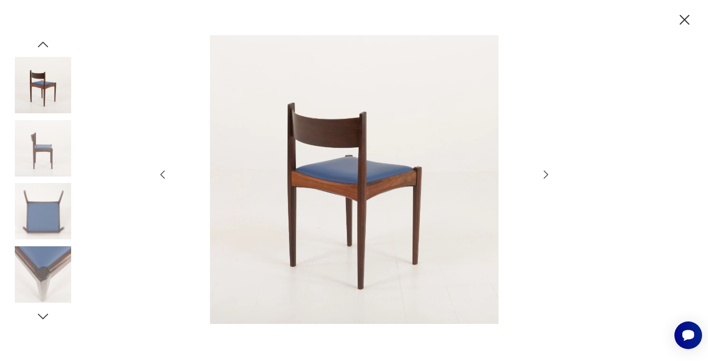
click at [547, 173] on icon "button" at bounding box center [546, 175] width 12 height 12
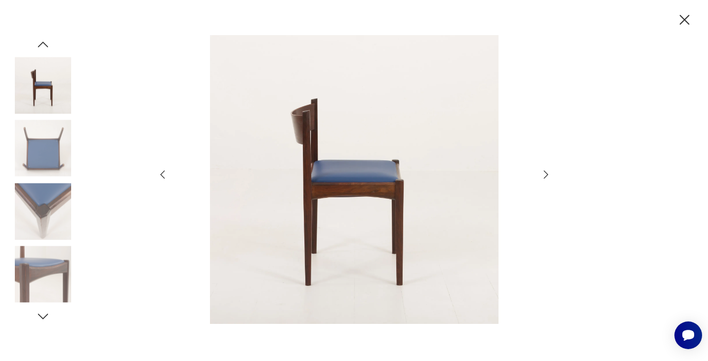
click at [547, 173] on icon "button" at bounding box center [546, 175] width 12 height 12
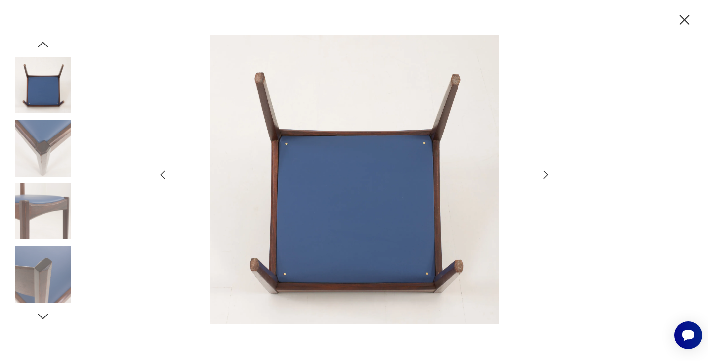
click at [547, 173] on icon "button" at bounding box center [546, 175] width 12 height 12
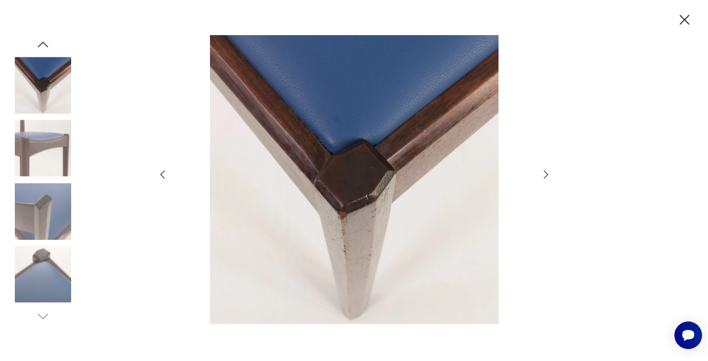
click at [547, 173] on icon "button" at bounding box center [546, 175] width 12 height 12
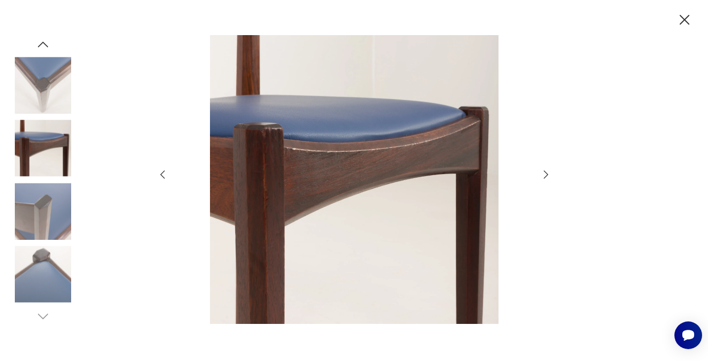
click at [547, 173] on icon "button" at bounding box center [546, 175] width 12 height 12
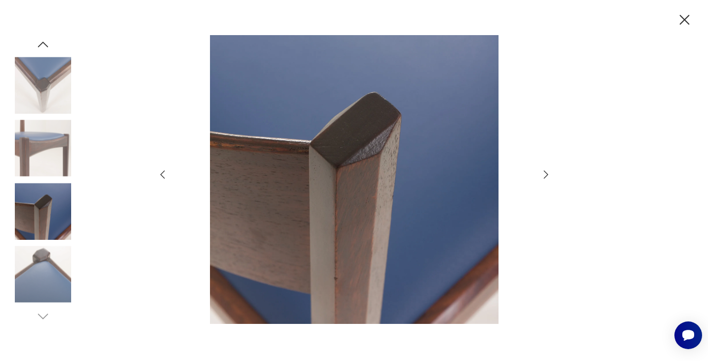
click at [547, 173] on icon "button" at bounding box center [546, 175] width 12 height 12
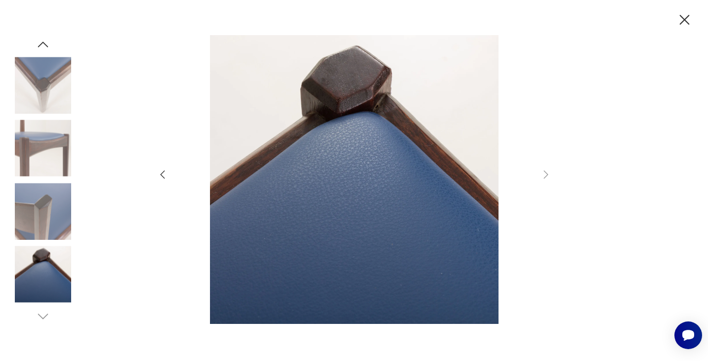
click at [40, 47] on icon "button" at bounding box center [43, 44] width 15 height 15
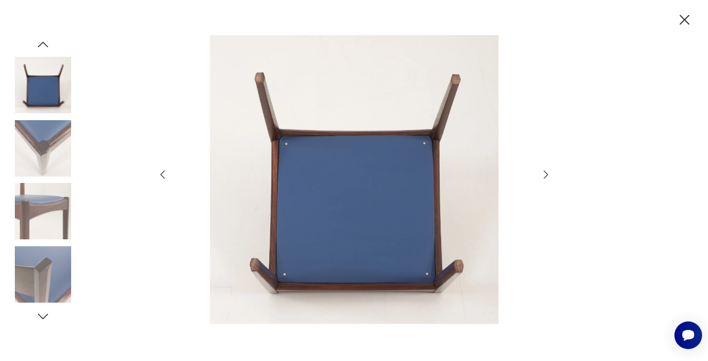
click at [40, 47] on icon "button" at bounding box center [43, 44] width 15 height 15
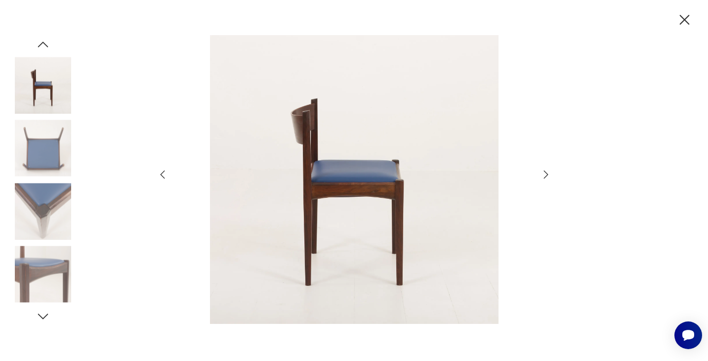
click at [40, 47] on icon "button" at bounding box center [43, 44] width 15 height 15
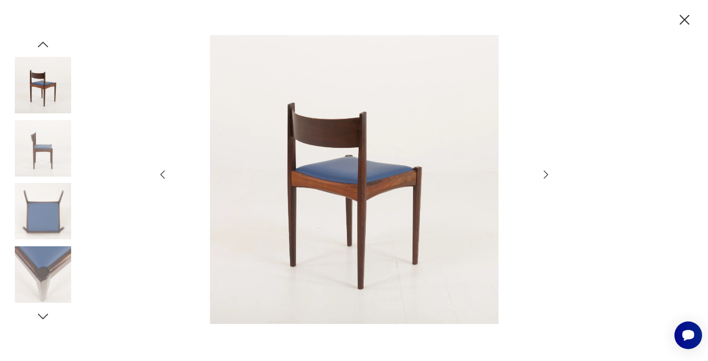
click at [40, 47] on icon "button" at bounding box center [43, 44] width 15 height 15
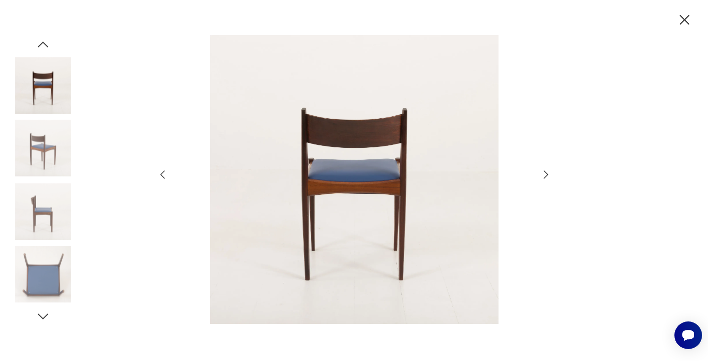
click at [40, 47] on icon "button" at bounding box center [43, 44] width 15 height 15
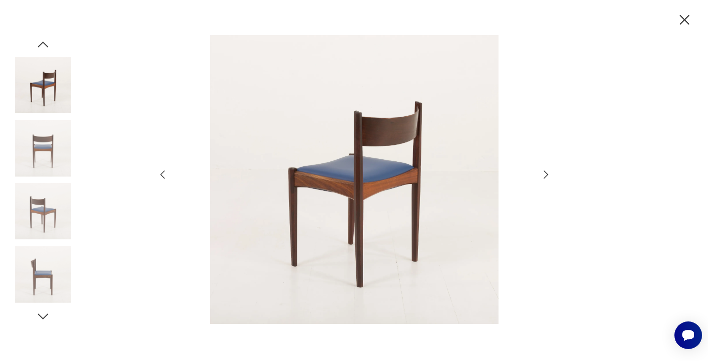
click at [40, 47] on icon "button" at bounding box center [43, 44] width 15 height 15
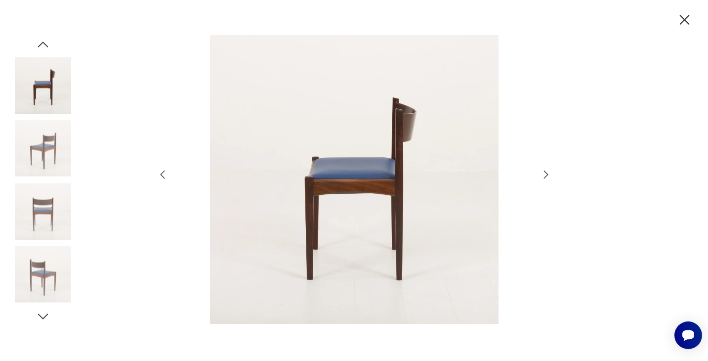
click at [40, 47] on icon "button" at bounding box center [43, 44] width 15 height 15
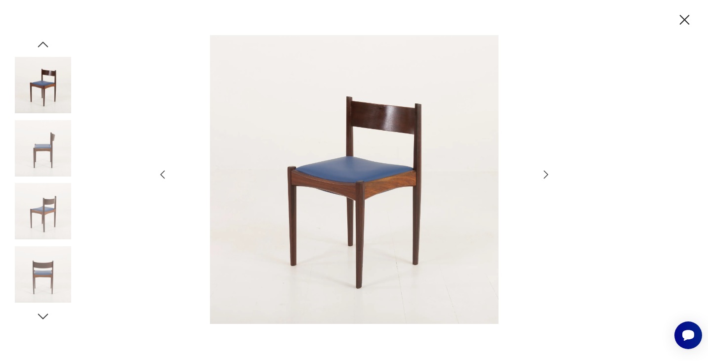
click at [40, 47] on icon "button" at bounding box center [43, 44] width 15 height 15
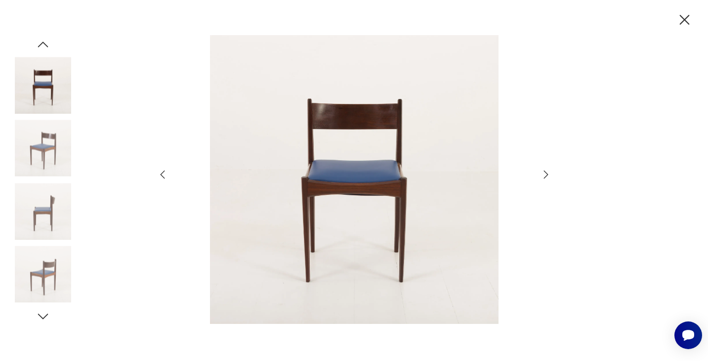
click at [40, 47] on icon "button" at bounding box center [43, 44] width 15 height 15
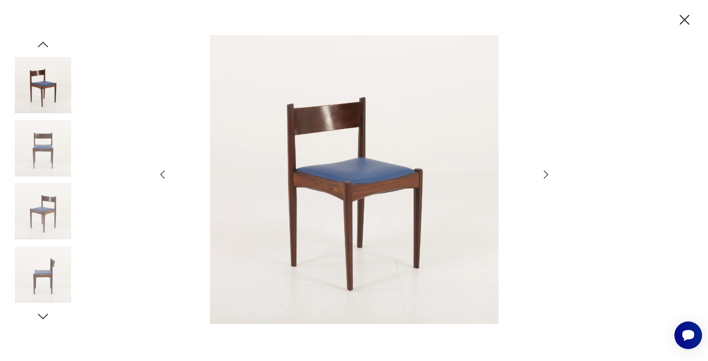
click at [40, 47] on icon "button" at bounding box center [43, 44] width 15 height 15
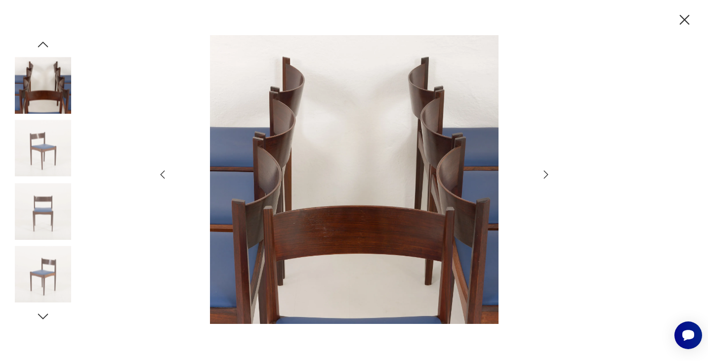
click at [40, 47] on icon "button" at bounding box center [43, 44] width 15 height 15
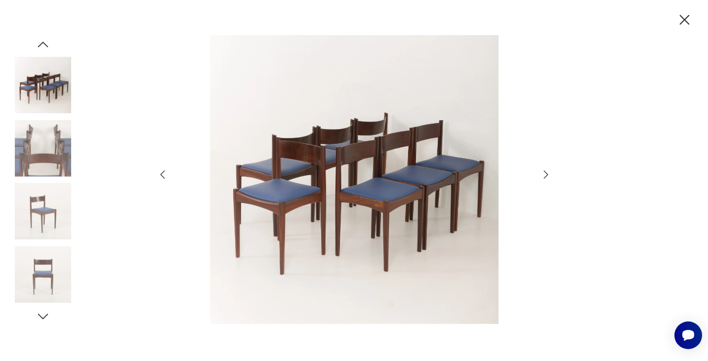
click at [40, 47] on icon "button" at bounding box center [43, 44] width 15 height 15
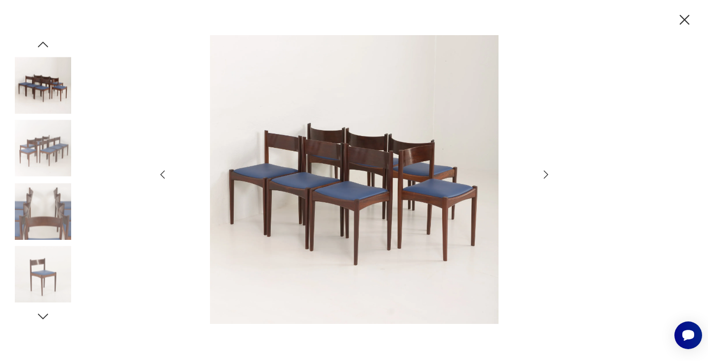
click at [40, 47] on icon "button" at bounding box center [43, 44] width 15 height 15
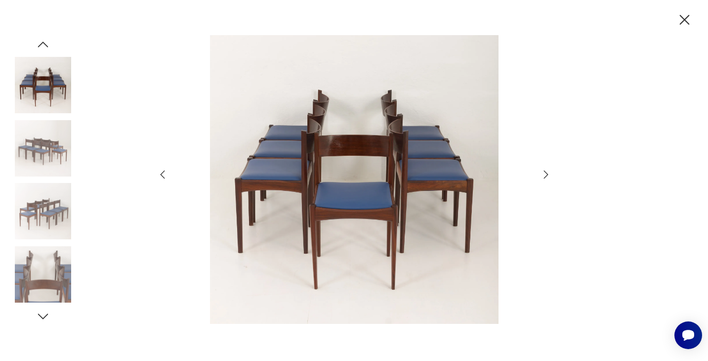
click at [40, 47] on icon "button" at bounding box center [43, 44] width 15 height 15
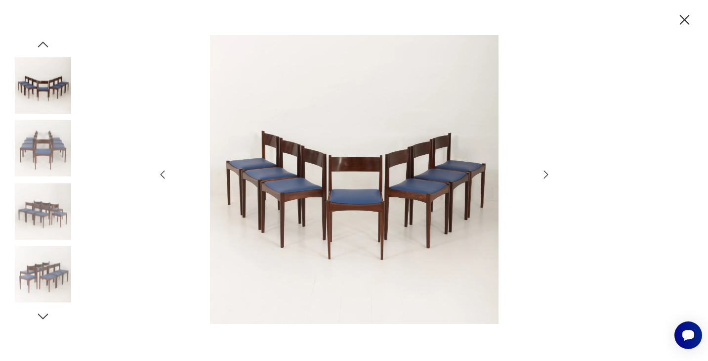
click at [40, 47] on icon "button" at bounding box center [43, 44] width 15 height 15
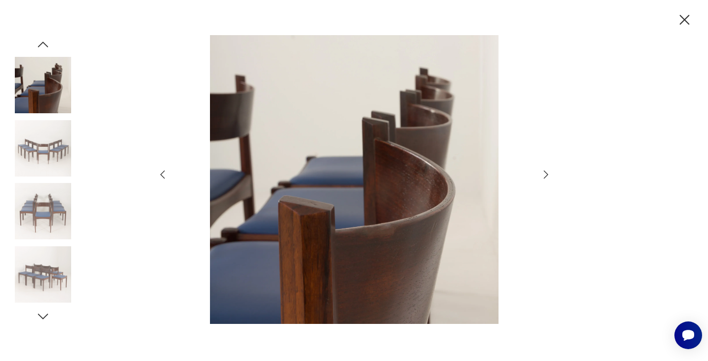
click at [40, 47] on icon "button" at bounding box center [43, 44] width 15 height 15
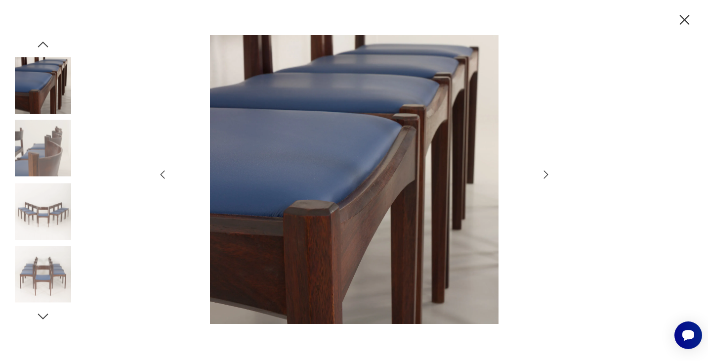
click at [40, 47] on icon "button" at bounding box center [43, 44] width 15 height 15
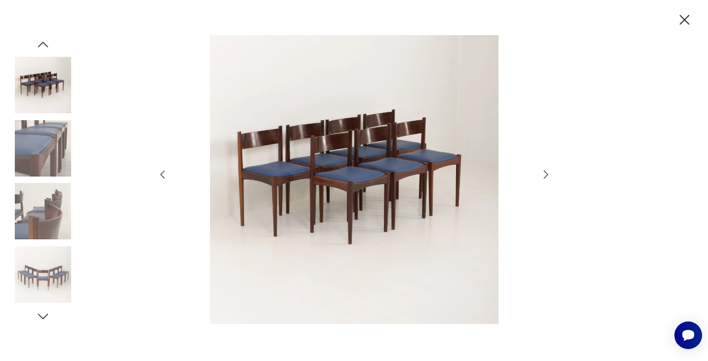
click at [40, 47] on icon "button" at bounding box center [43, 44] width 15 height 15
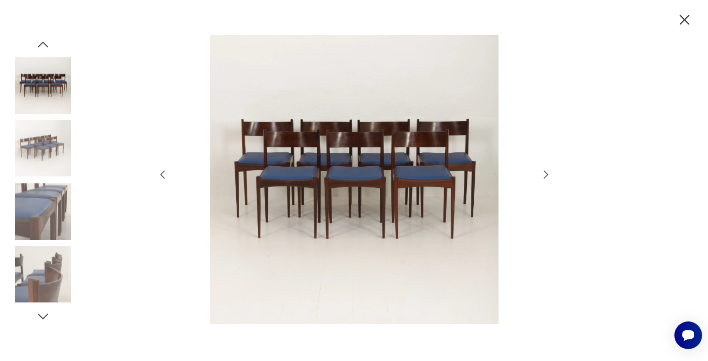
click at [40, 47] on icon "button" at bounding box center [43, 44] width 15 height 15
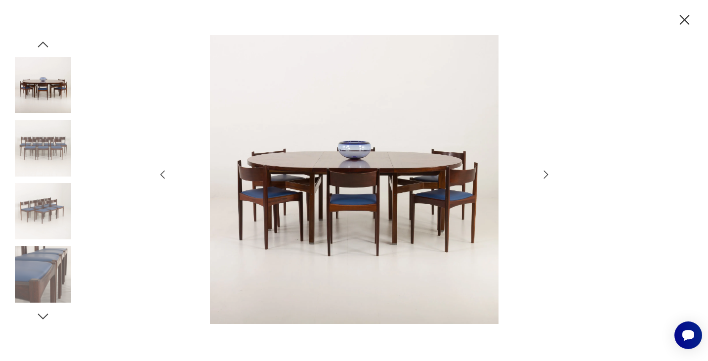
click at [40, 47] on icon "button" at bounding box center [43, 44] width 15 height 15
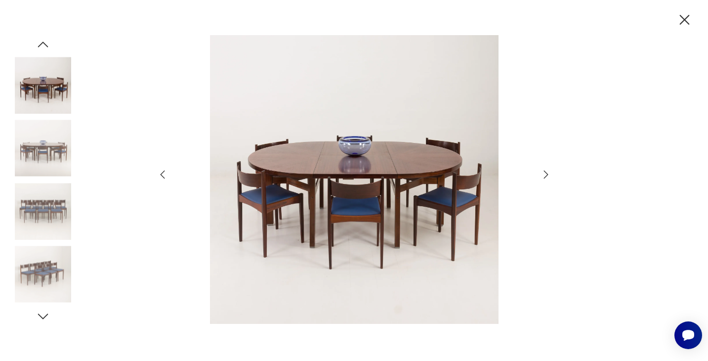
click at [40, 47] on icon "button" at bounding box center [43, 44] width 15 height 15
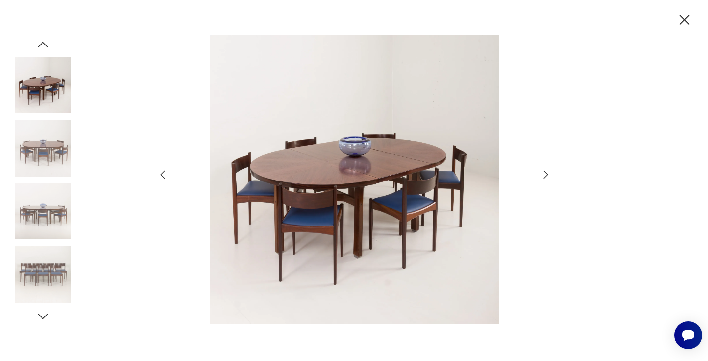
click at [40, 47] on icon "button" at bounding box center [43, 44] width 15 height 15
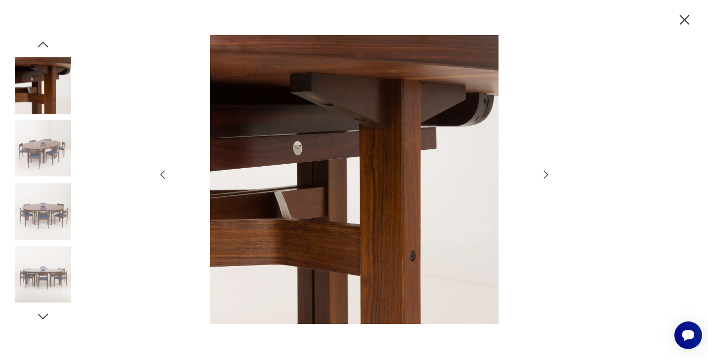
click at [40, 47] on icon "button" at bounding box center [43, 44] width 15 height 15
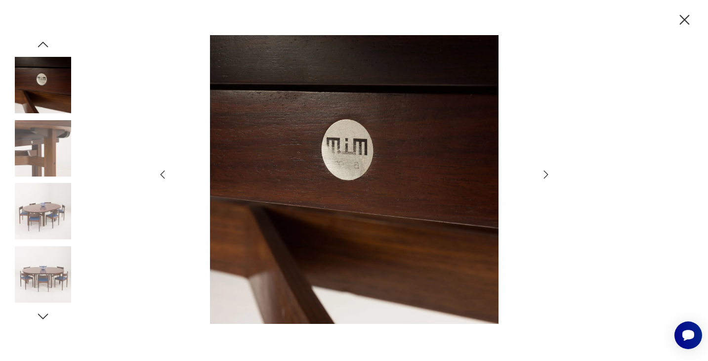
click at [40, 47] on icon "button" at bounding box center [43, 44] width 15 height 15
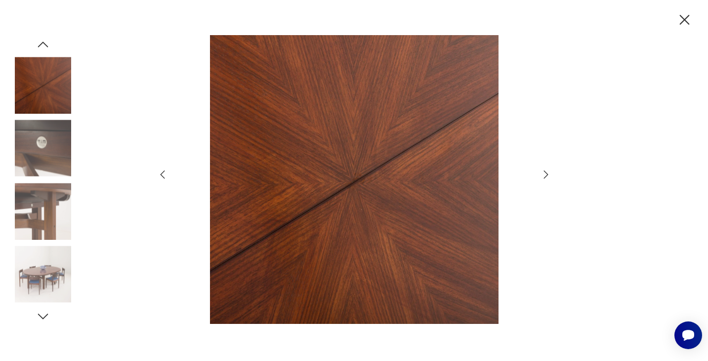
click at [40, 47] on icon "button" at bounding box center [43, 44] width 15 height 15
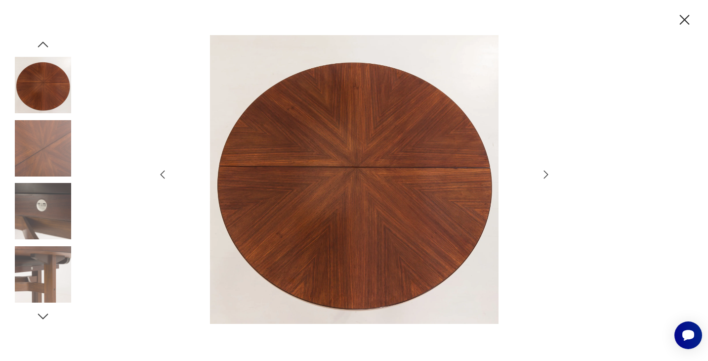
click at [40, 47] on icon "button" at bounding box center [43, 44] width 15 height 15
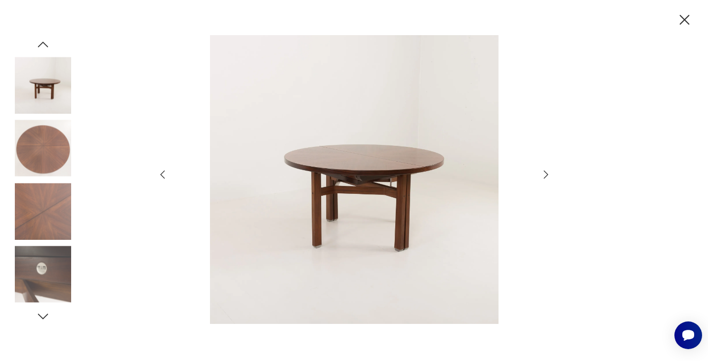
click at [43, 49] on icon "button" at bounding box center [43, 44] width 15 height 15
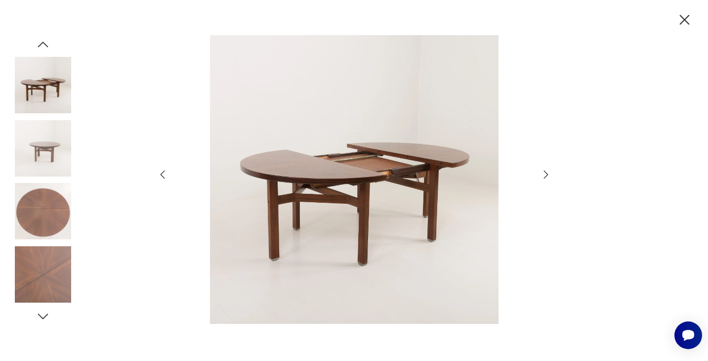
click at [684, 22] on icon "button" at bounding box center [684, 19] width 17 height 17
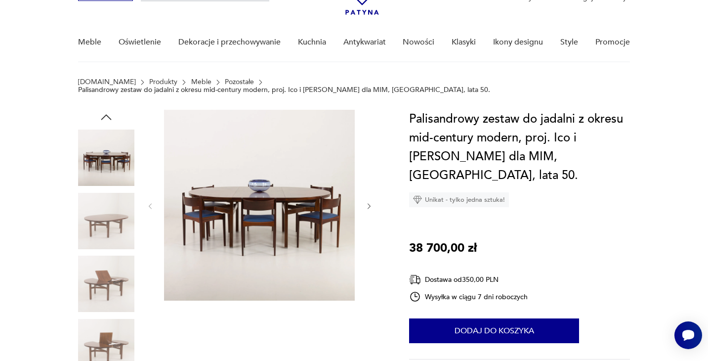
scroll to position [61, 0]
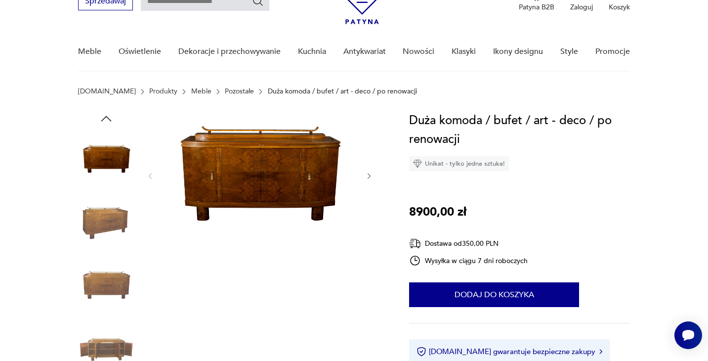
scroll to position [55, 0]
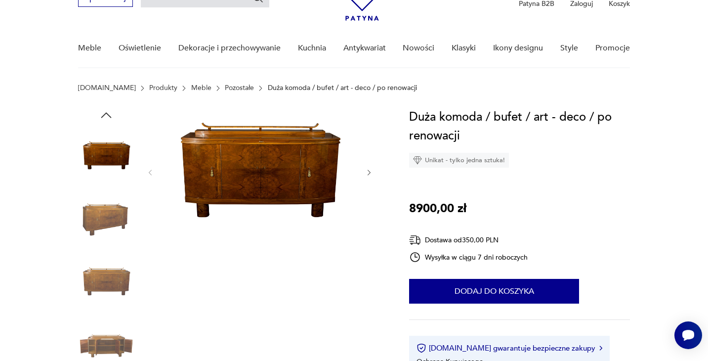
click at [372, 171] on icon "button" at bounding box center [369, 173] width 8 height 8
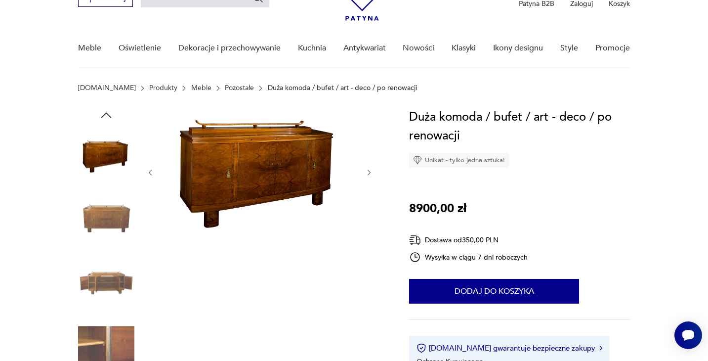
click at [372, 171] on icon "button" at bounding box center [369, 173] width 8 height 8
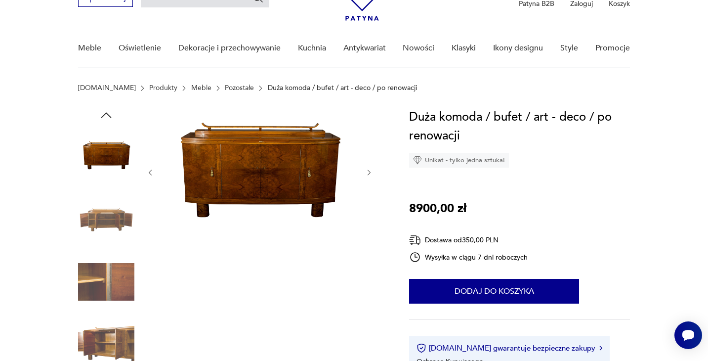
click at [372, 171] on icon "button" at bounding box center [369, 173] width 8 height 8
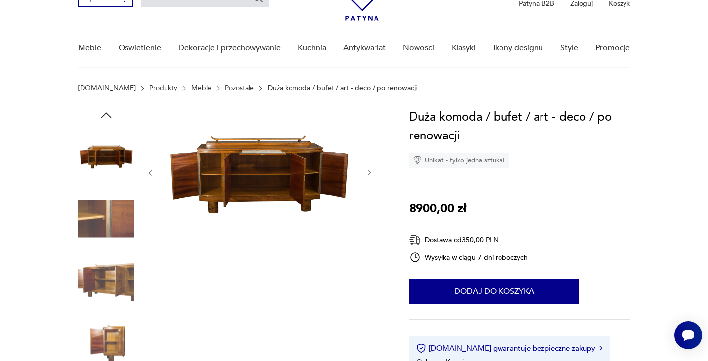
click at [372, 171] on icon "button" at bounding box center [369, 173] width 8 height 8
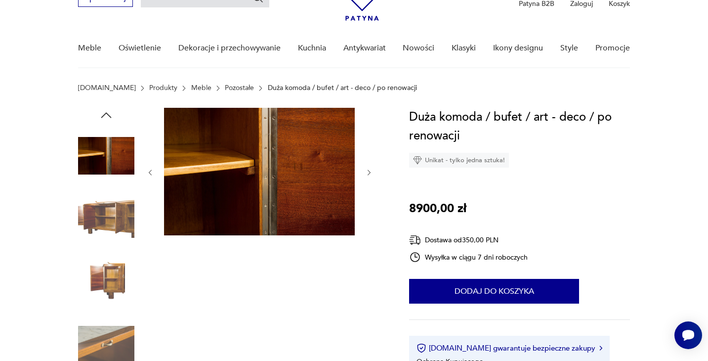
click at [372, 171] on icon "button" at bounding box center [369, 173] width 8 height 8
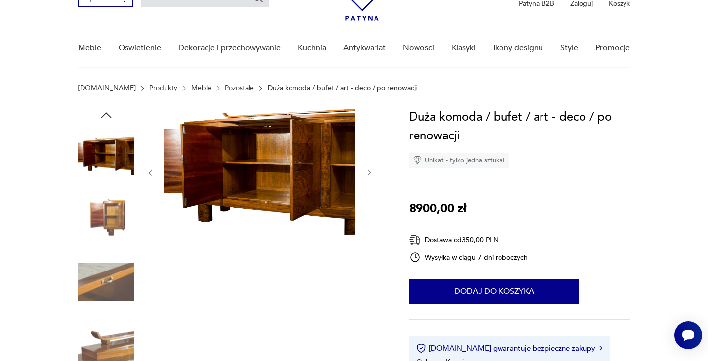
click at [372, 171] on icon "button" at bounding box center [369, 173] width 8 height 8
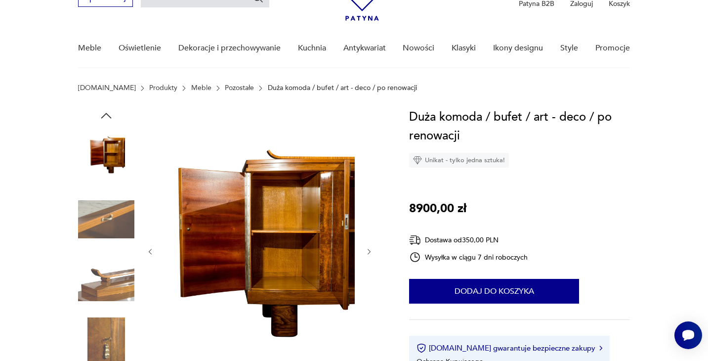
click at [372, 171] on div at bounding box center [259, 252] width 227 height 288
click at [368, 254] on icon "button" at bounding box center [369, 252] width 3 height 6
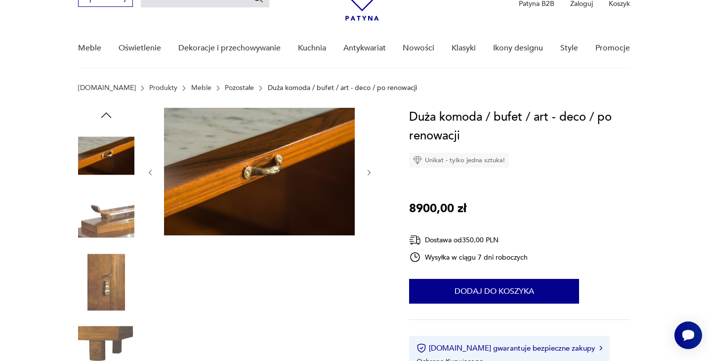
click at [368, 254] on div at bounding box center [259, 251] width 227 height 287
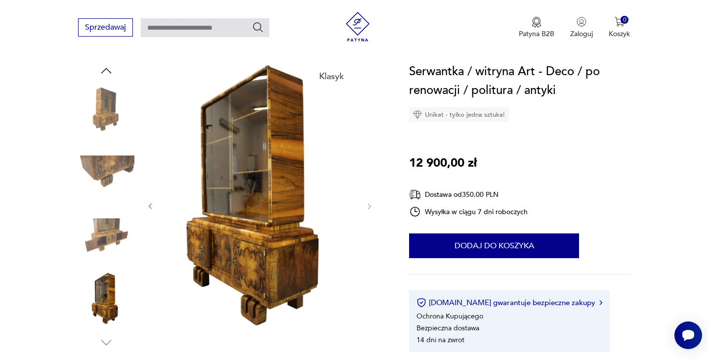
scroll to position [101, 0]
click at [104, 73] on icon "button" at bounding box center [106, 70] width 15 height 15
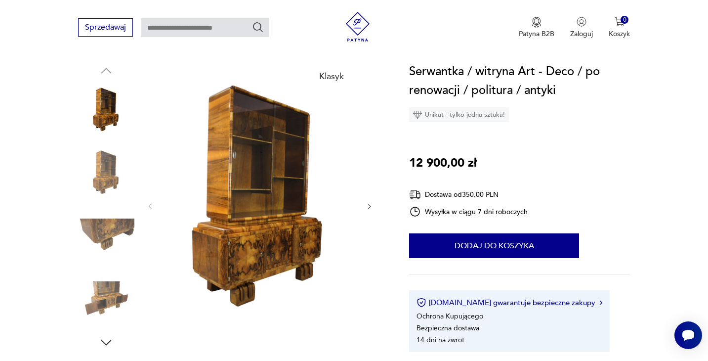
click at [107, 88] on img at bounding box center [106, 111] width 56 height 56
click at [368, 207] on icon "button" at bounding box center [369, 206] width 8 height 8
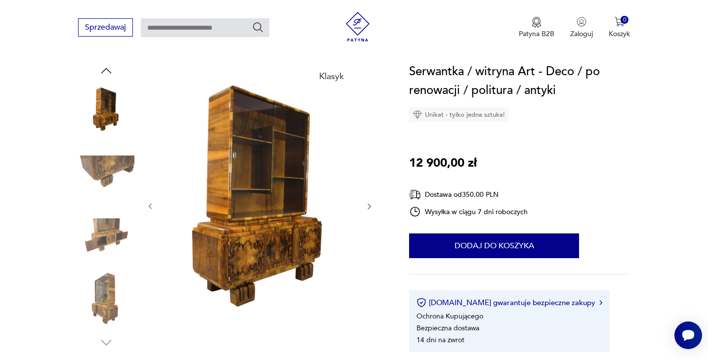
click at [368, 207] on icon "button" at bounding box center [369, 206] width 8 height 8
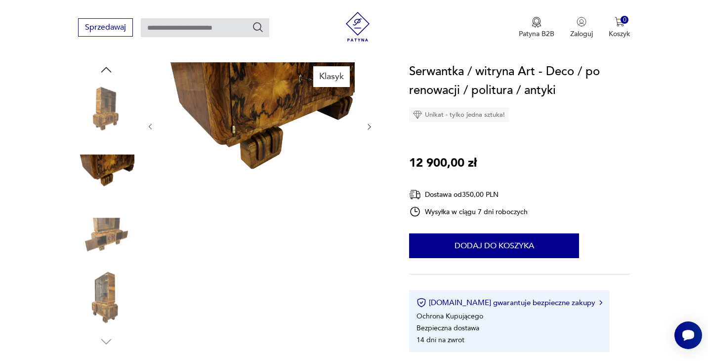
click at [368, 207] on div "Klasyk" at bounding box center [259, 205] width 227 height 287
click at [100, 242] on img at bounding box center [106, 236] width 56 height 56
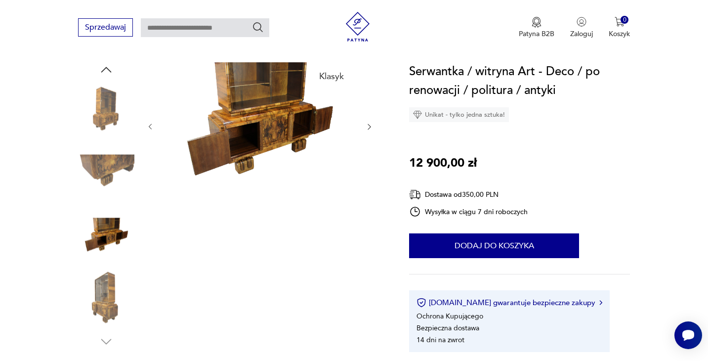
click at [366, 127] on icon "button" at bounding box center [369, 127] width 8 height 8
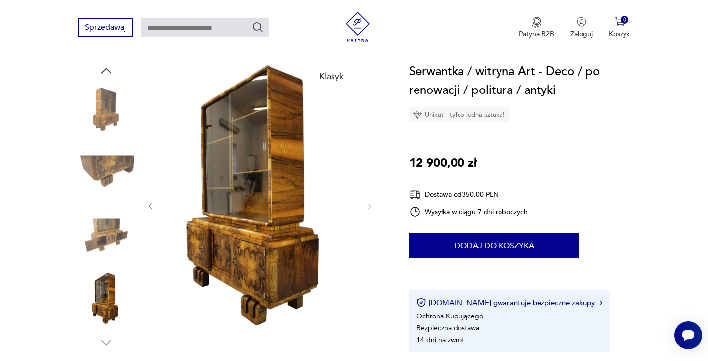
click at [300, 166] on img at bounding box center [259, 205] width 191 height 286
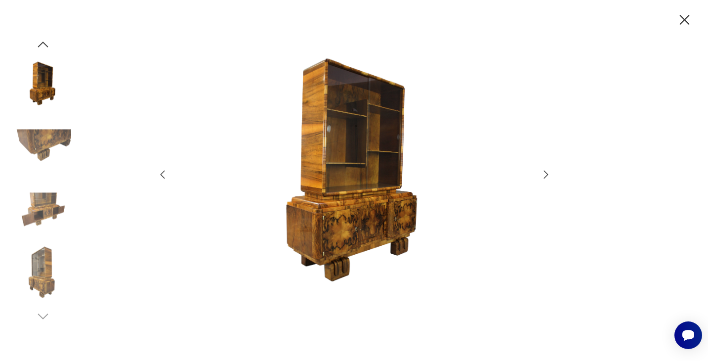
click at [544, 172] on icon "button" at bounding box center [546, 175] width 12 height 12
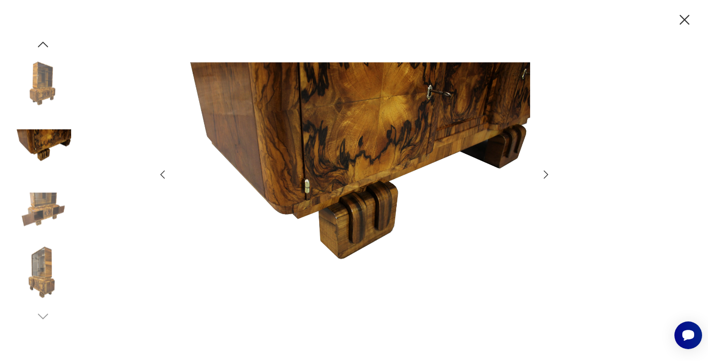
click at [544, 172] on icon "button" at bounding box center [546, 175] width 12 height 12
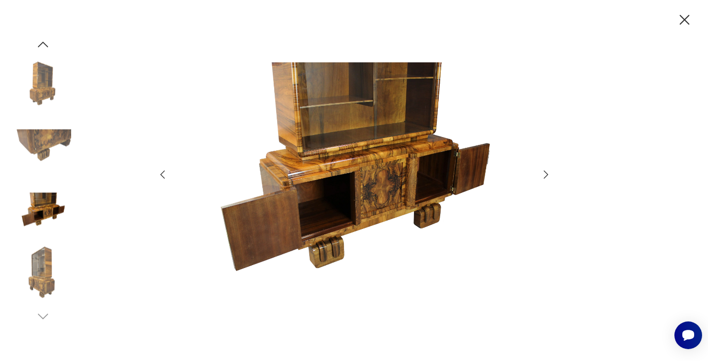
click at [544, 172] on icon "button" at bounding box center [546, 175] width 12 height 12
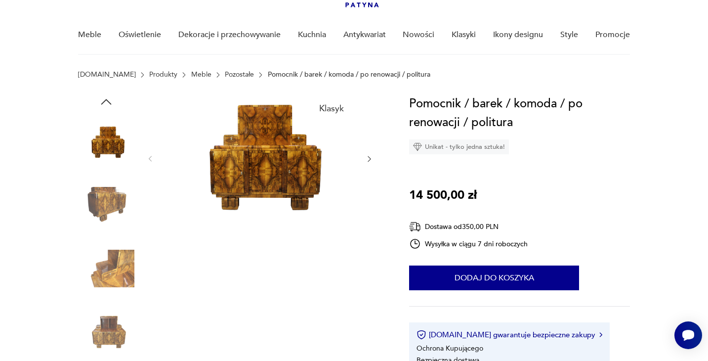
scroll to position [69, 0]
click at [369, 159] on icon "button" at bounding box center [369, 159] width 8 height 8
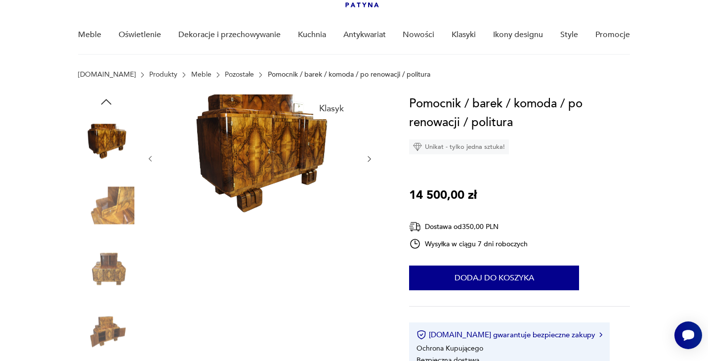
click at [369, 159] on icon "button" at bounding box center [369, 159] width 8 height 8
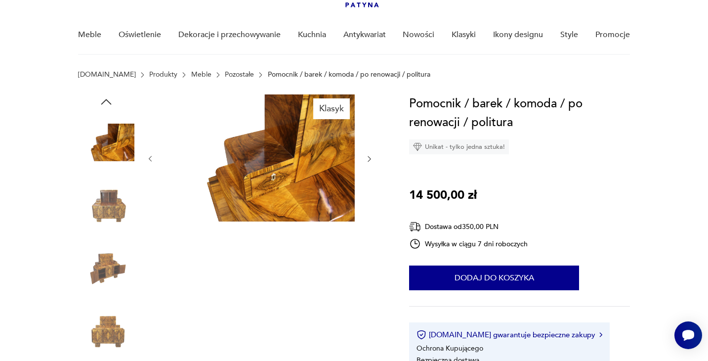
click at [371, 158] on icon "button" at bounding box center [369, 159] width 8 height 8
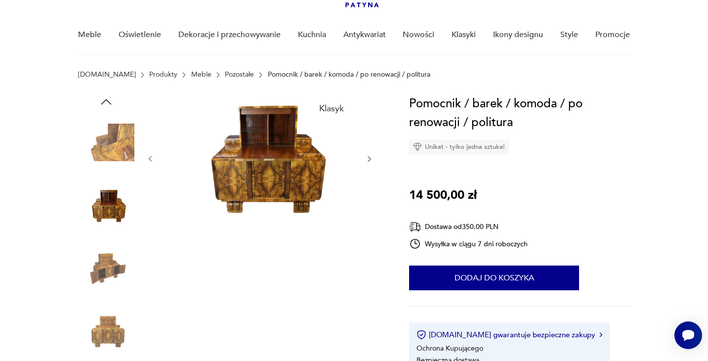
click at [371, 158] on icon "button" at bounding box center [369, 159] width 8 height 8
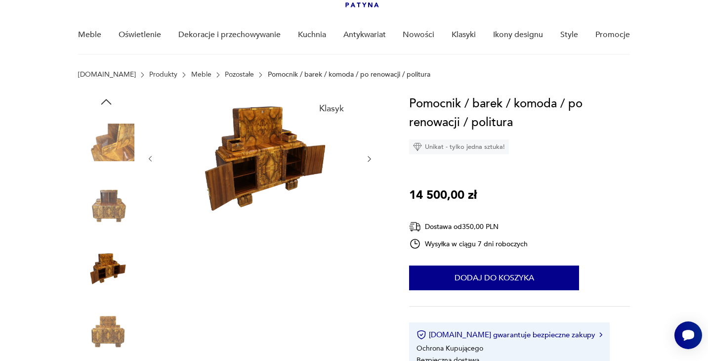
click at [371, 158] on icon "button" at bounding box center [369, 159] width 8 height 8
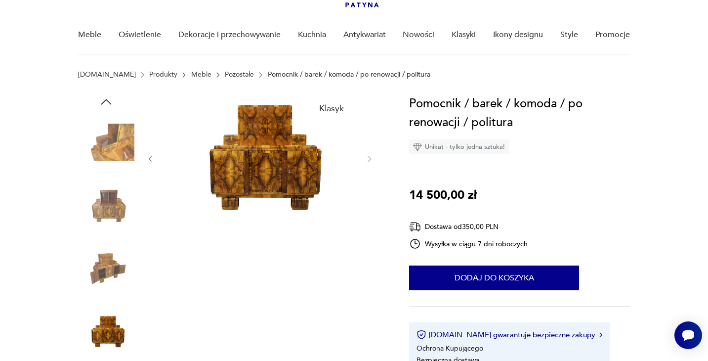
click at [262, 190] on img at bounding box center [259, 157] width 191 height 127
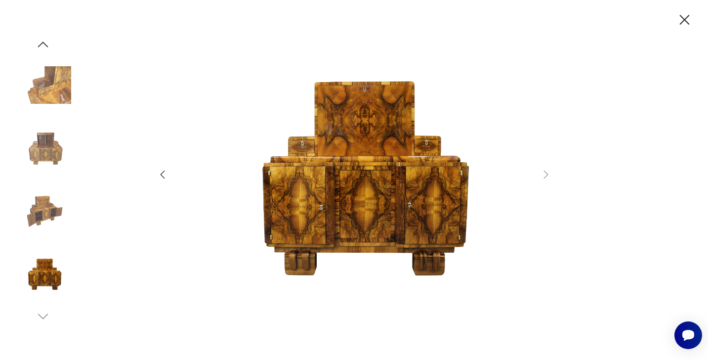
click at [37, 219] on img at bounding box center [43, 211] width 56 height 56
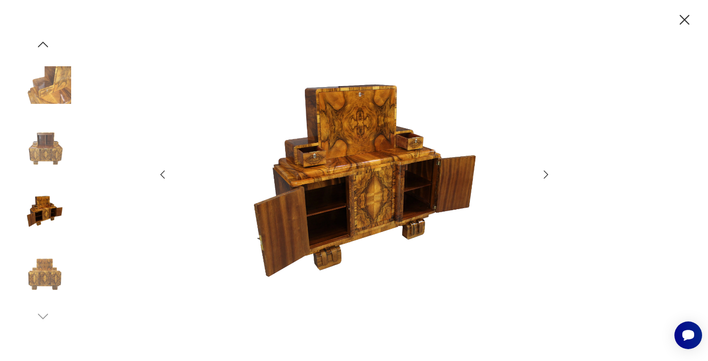
click at [49, 151] on img at bounding box center [43, 148] width 56 height 56
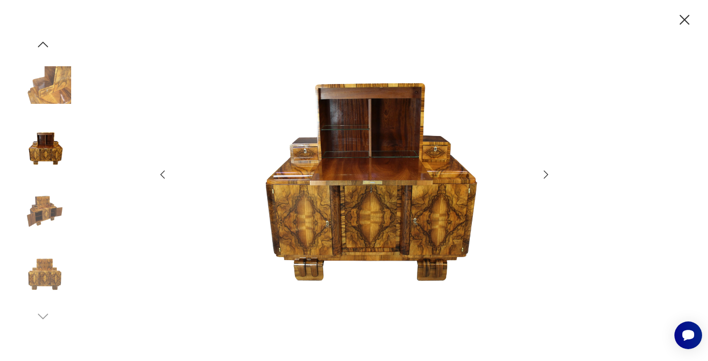
click at [51, 281] on img at bounding box center [43, 274] width 56 height 56
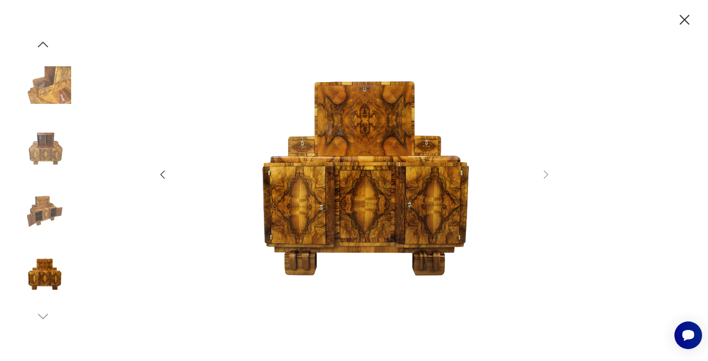
click at [43, 216] on img at bounding box center [43, 211] width 56 height 56
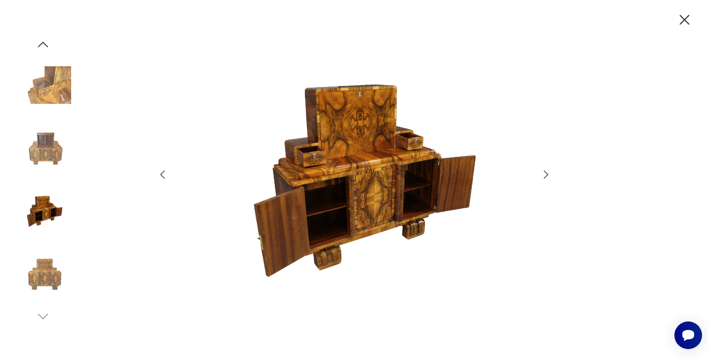
click at [40, 140] on img at bounding box center [43, 148] width 56 height 56
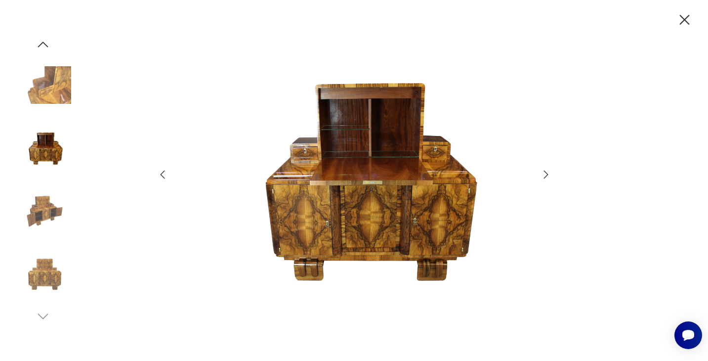
click at [45, 284] on img at bounding box center [43, 274] width 56 height 56
